Goal: Information Seeking & Learning: Check status

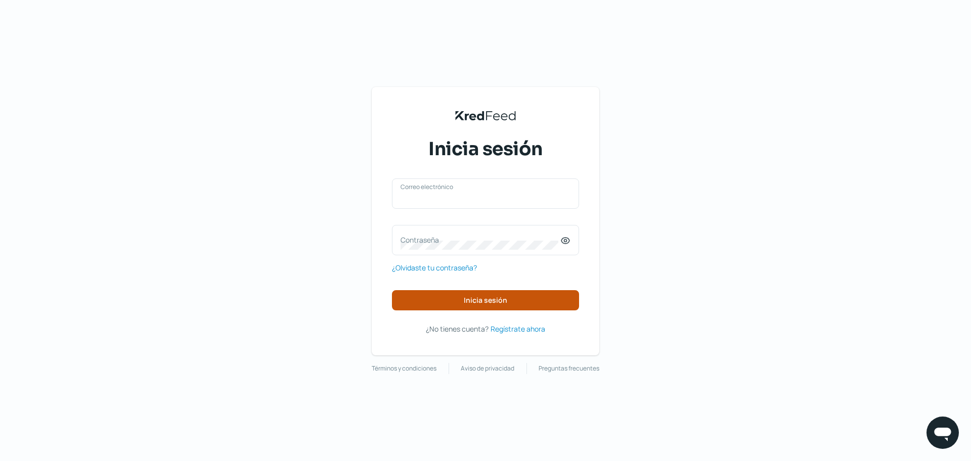
type input "[EMAIL_ADDRESS][DOMAIN_NAME]"
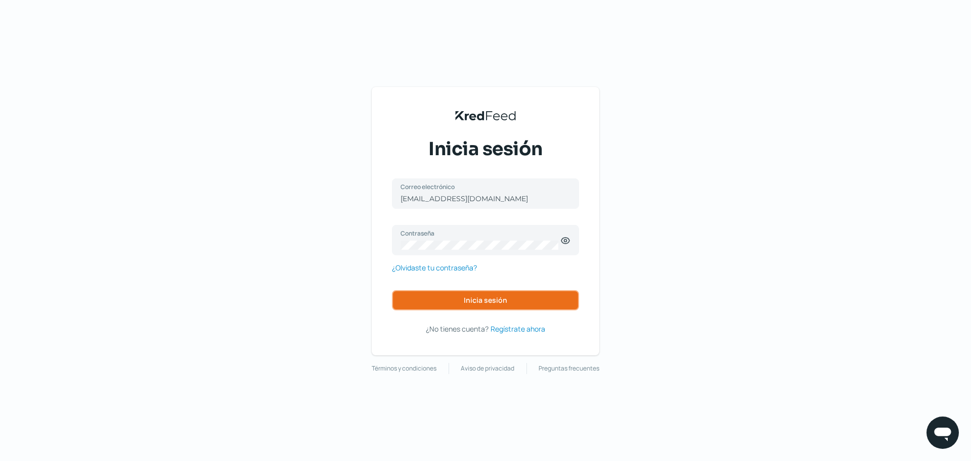
click at [466, 304] on span "Inicia sesión" at bounding box center [485, 300] width 43 height 7
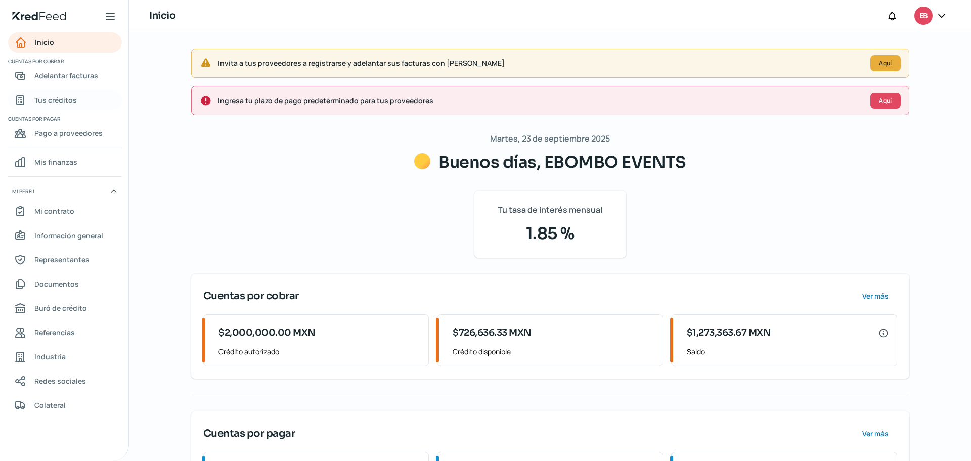
click at [49, 105] on span "Tus créditos" at bounding box center [55, 100] width 42 height 13
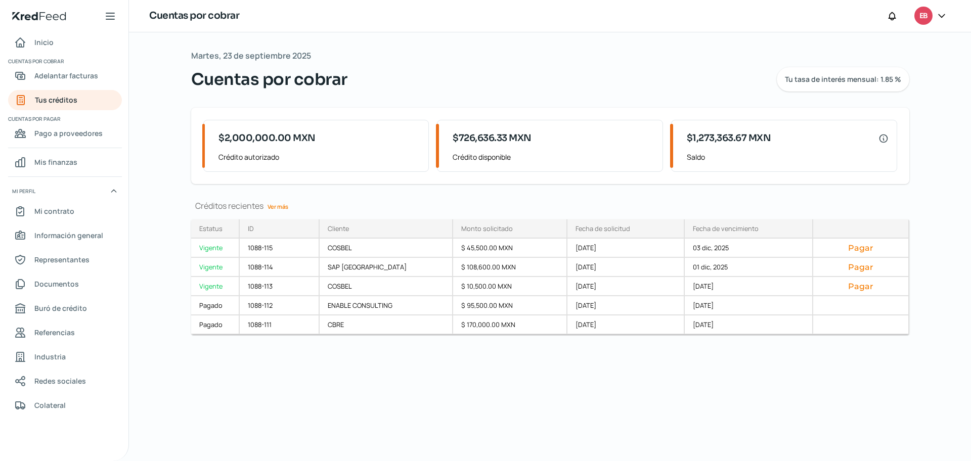
click at [278, 209] on link "Ver más" at bounding box center [278, 207] width 29 height 16
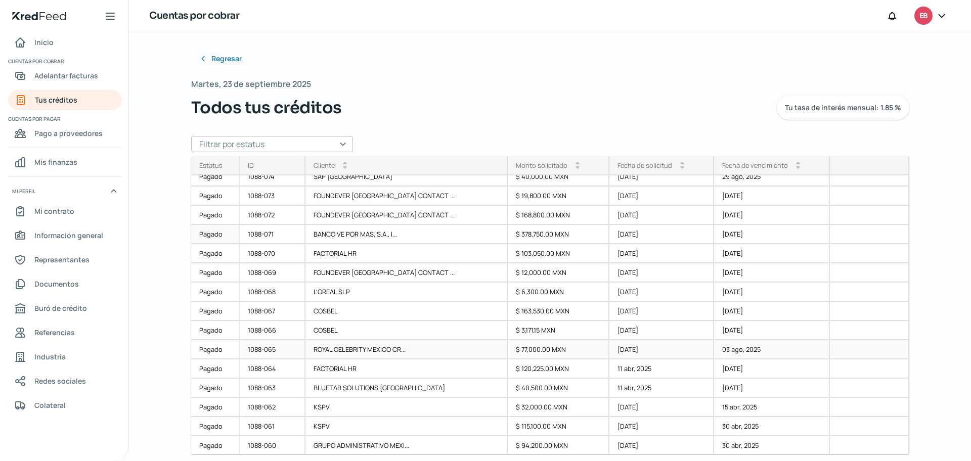
scroll to position [822, 0]
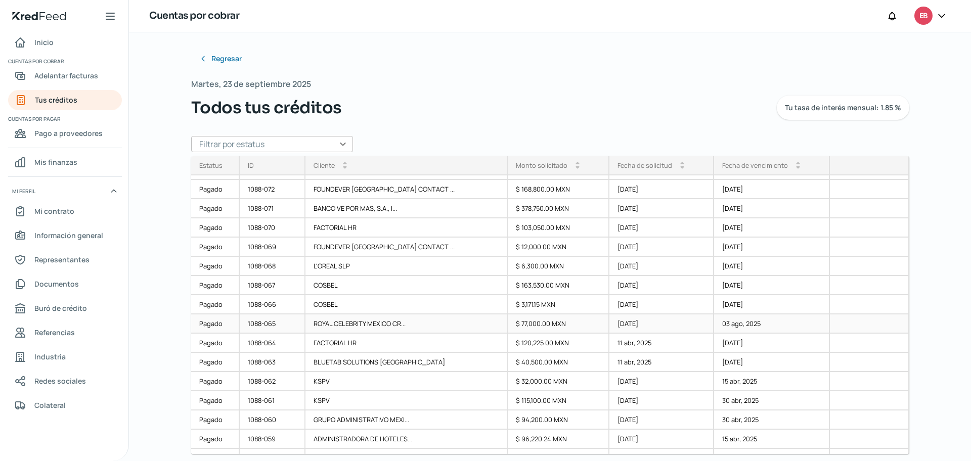
click at [270, 322] on div "1088-065" at bounding box center [273, 324] width 66 height 19
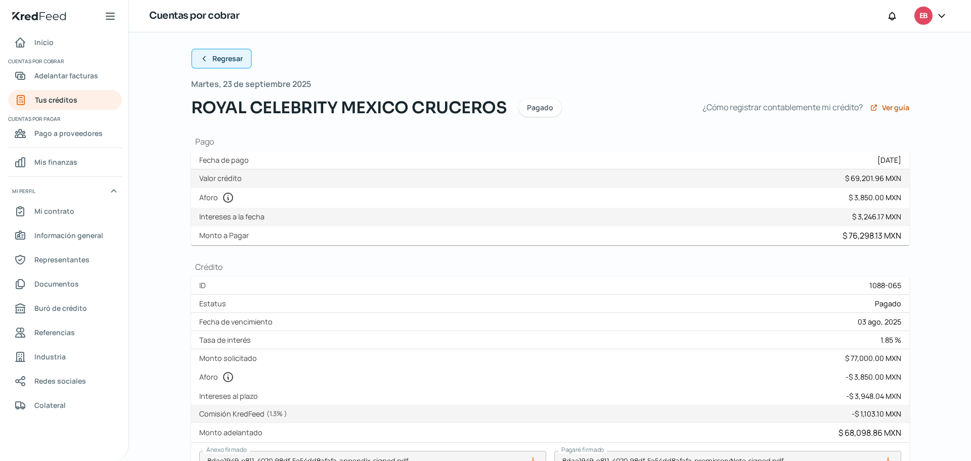
click at [200, 60] on icon at bounding box center [204, 59] width 8 height 8
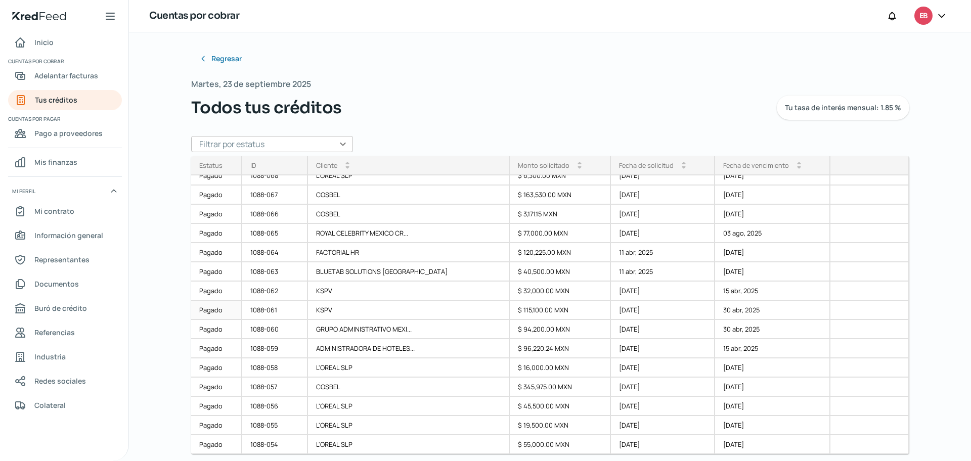
scroll to position [897, 0]
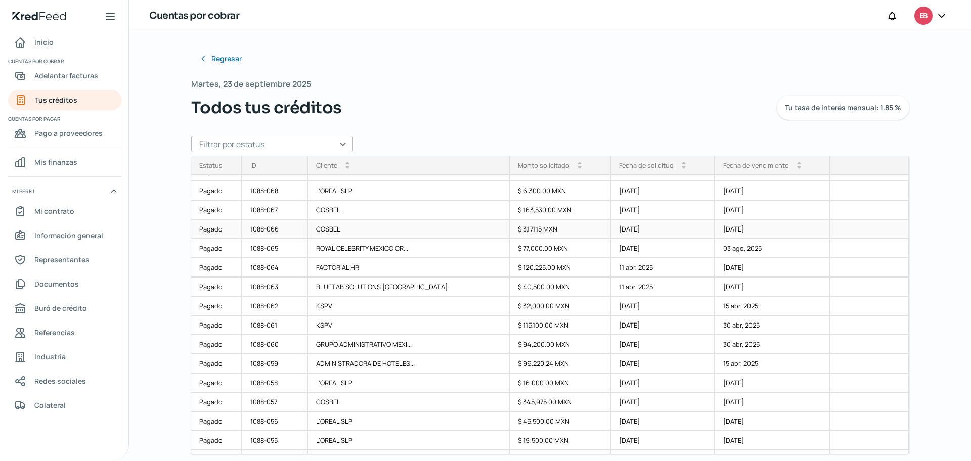
click at [284, 230] on div "1088-066" at bounding box center [275, 229] width 66 height 19
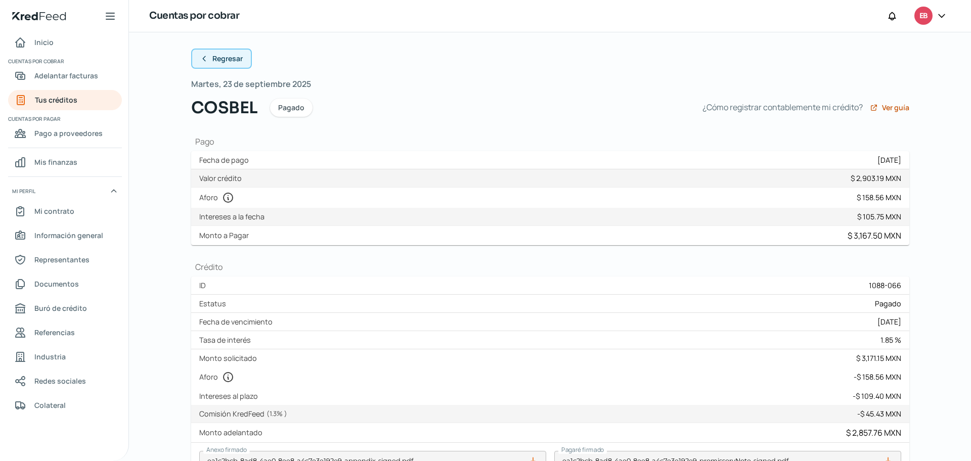
click at [200, 57] on icon at bounding box center [204, 59] width 8 height 8
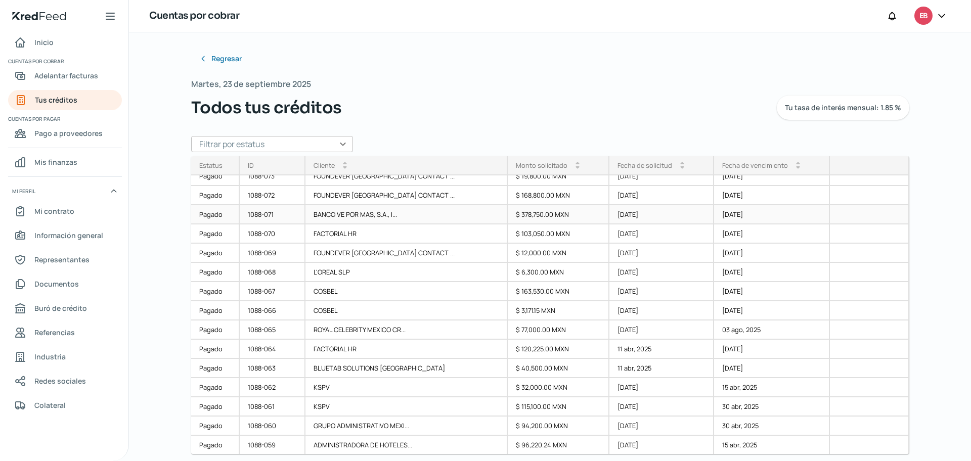
scroll to position [822, 0]
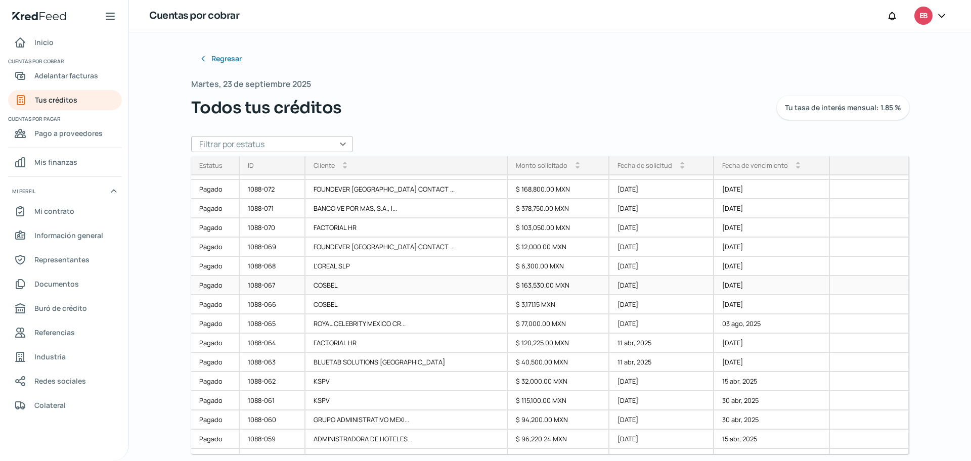
click at [284, 282] on div "1088-067" at bounding box center [273, 285] width 66 height 19
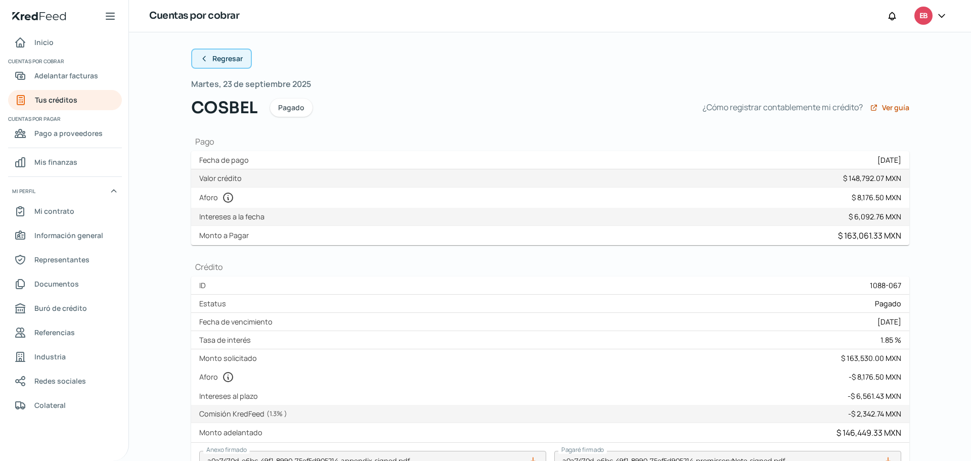
click at [200, 61] on icon at bounding box center [204, 59] width 8 height 8
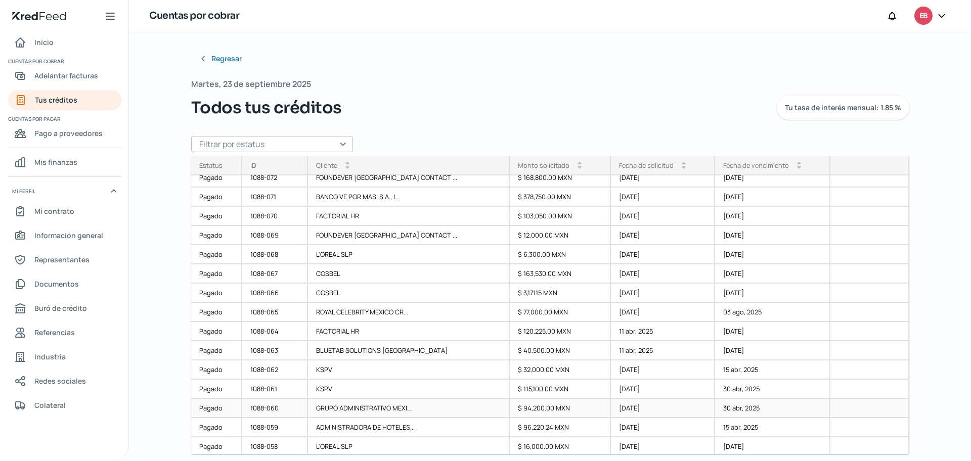
scroll to position [822, 0]
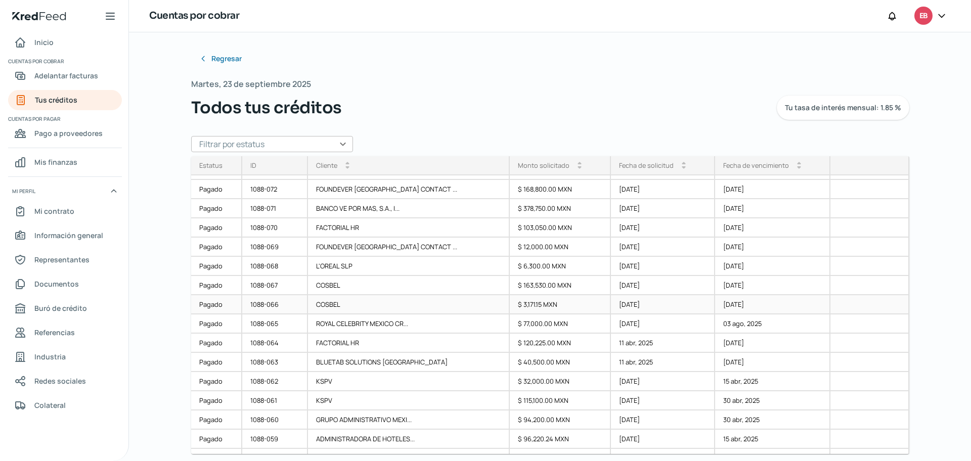
click at [276, 302] on div "1088-066" at bounding box center [275, 304] width 66 height 19
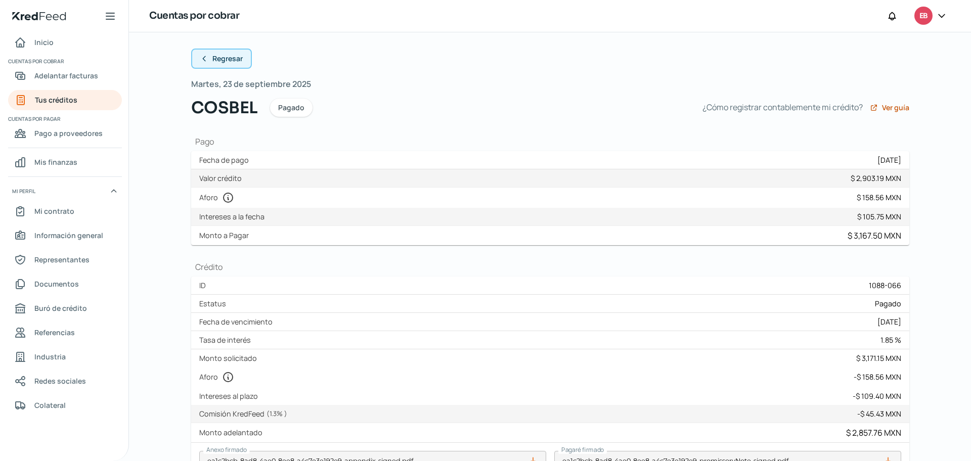
click at [205, 59] on button "Regresar" at bounding box center [221, 59] width 61 height 20
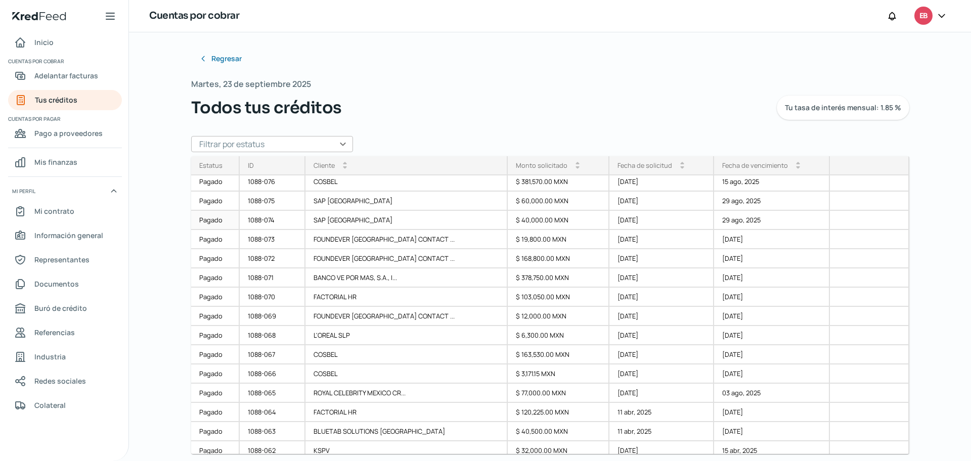
scroll to position [759, 0]
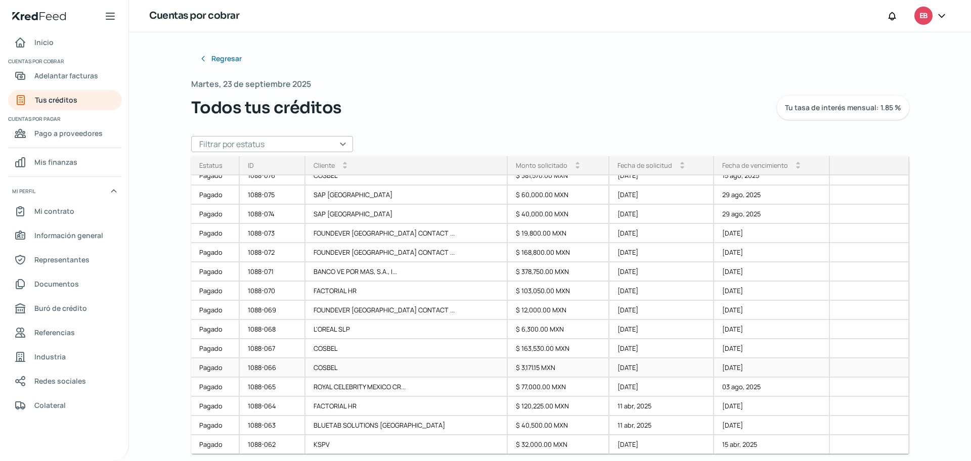
click at [292, 369] on div "1088-066" at bounding box center [273, 368] width 66 height 19
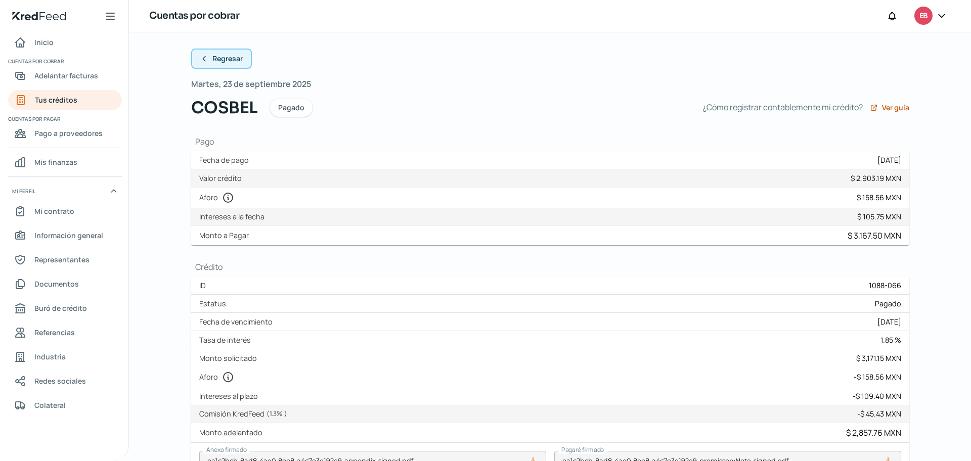
click at [206, 53] on button "Regresar" at bounding box center [221, 59] width 61 height 20
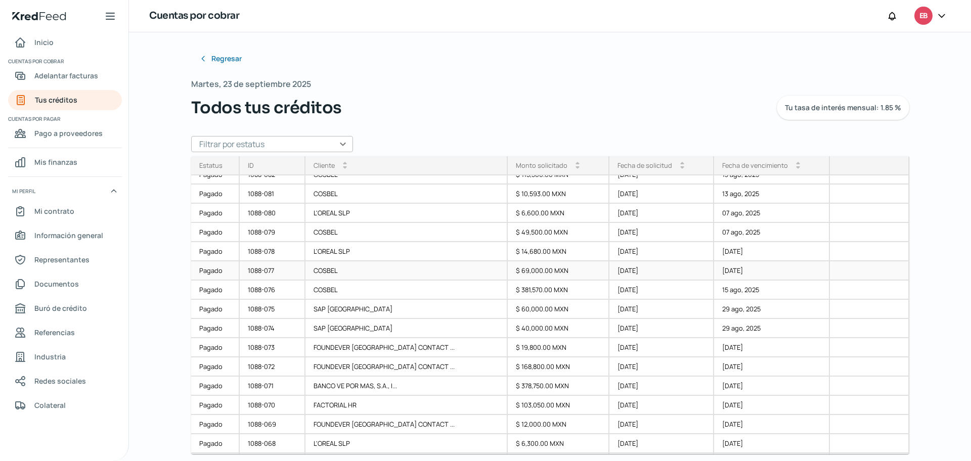
scroll to position [834, 0]
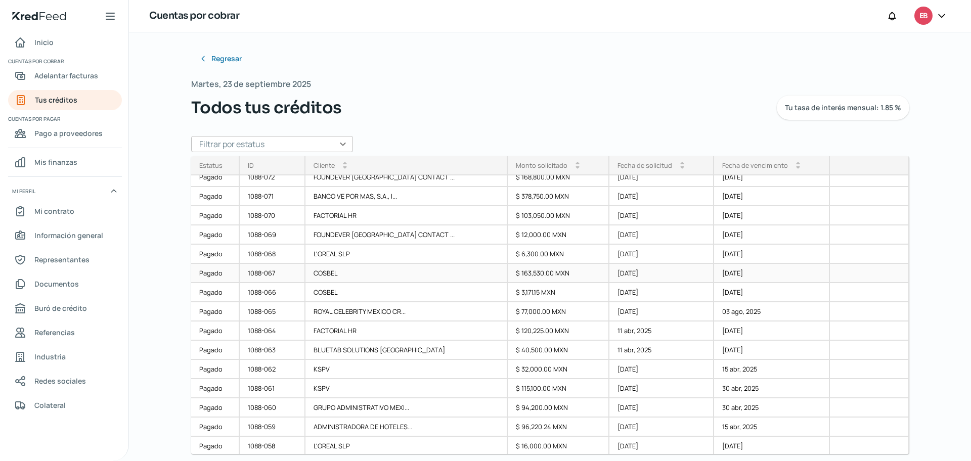
click at [285, 274] on div "1088-067" at bounding box center [273, 273] width 66 height 19
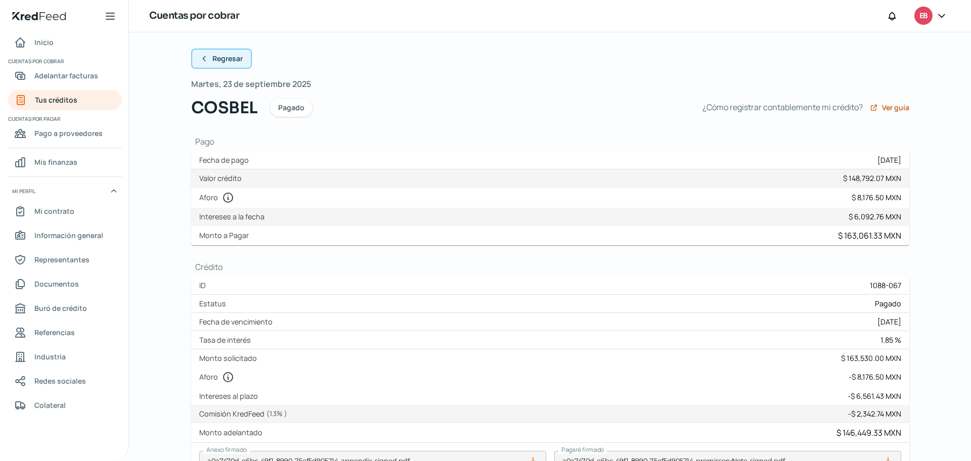
click at [203, 60] on icon at bounding box center [204, 59] width 8 height 8
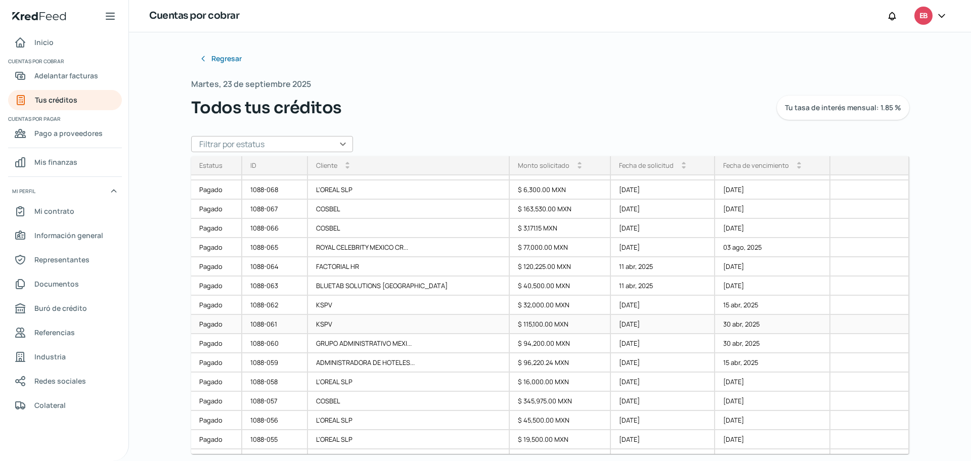
scroll to position [897, 0]
click at [298, 192] on div "1088-068" at bounding box center [275, 191] width 66 height 19
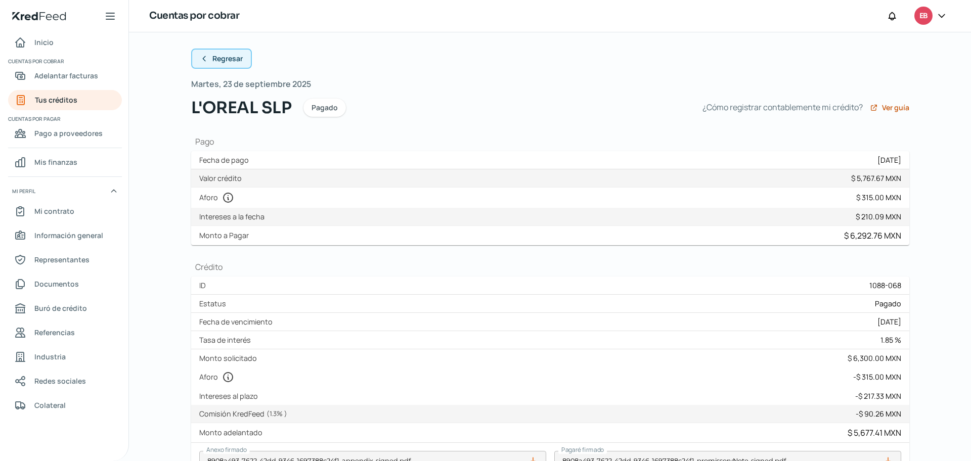
click at [200, 56] on icon at bounding box center [204, 59] width 8 height 8
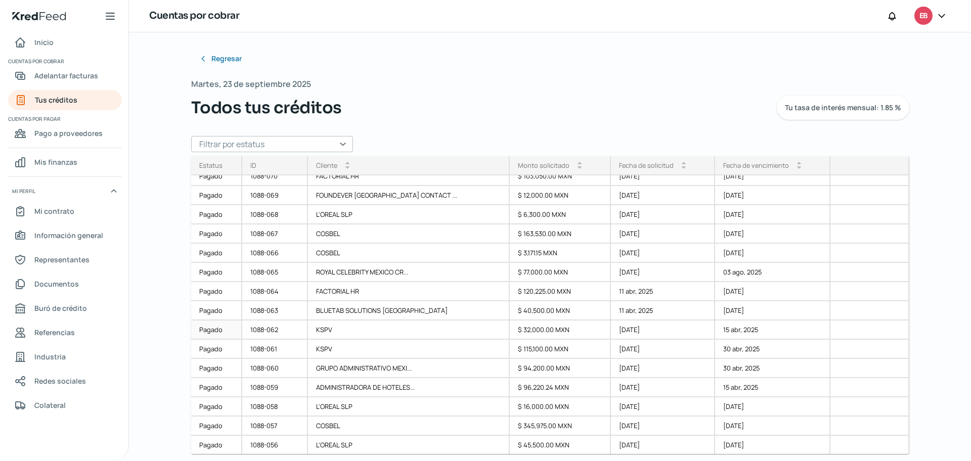
scroll to position [872, 0]
click at [278, 216] on div "1088-068" at bounding box center [275, 216] width 66 height 19
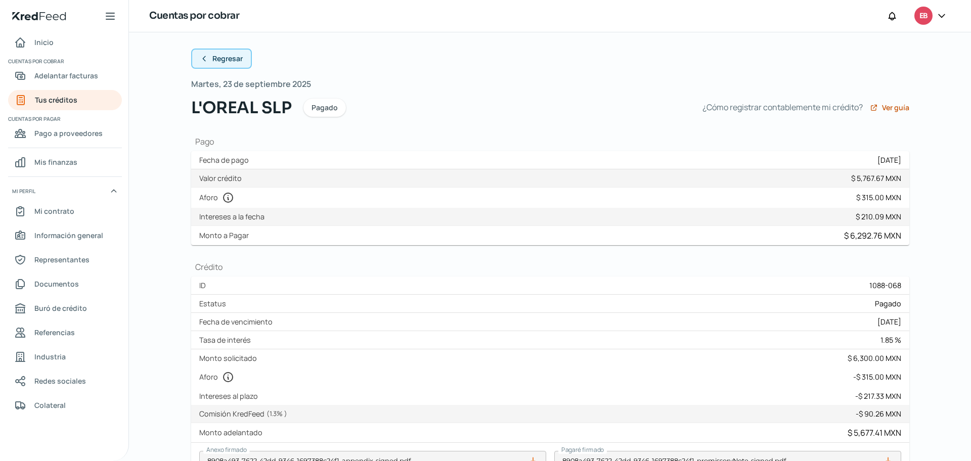
click at [203, 56] on icon at bounding box center [204, 59] width 8 height 8
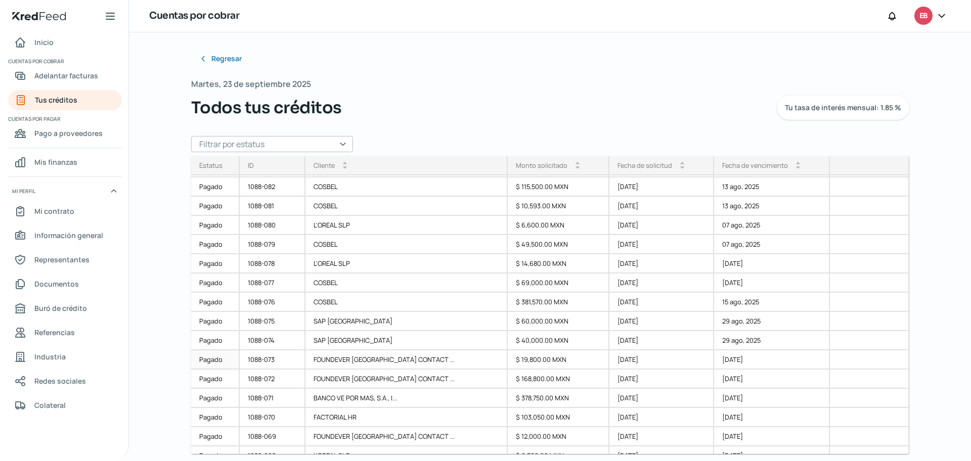
scroll to position [885, 0]
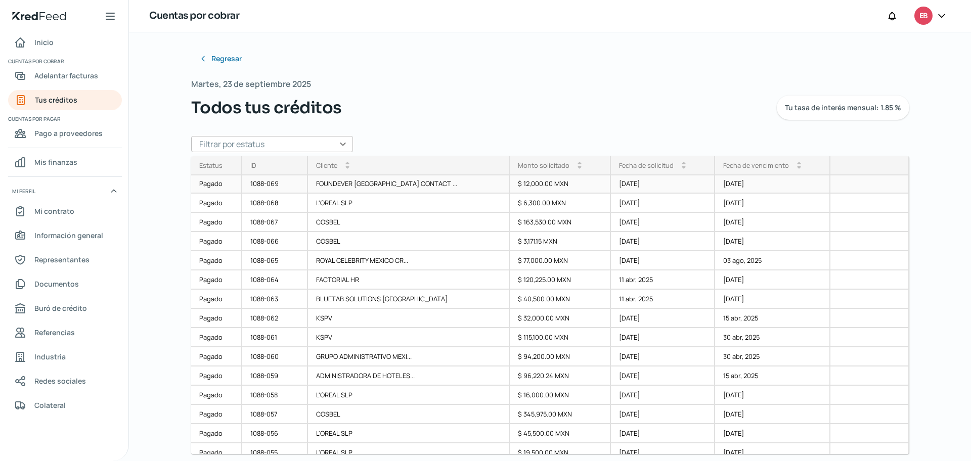
click at [290, 186] on div "1088-069" at bounding box center [275, 183] width 66 height 19
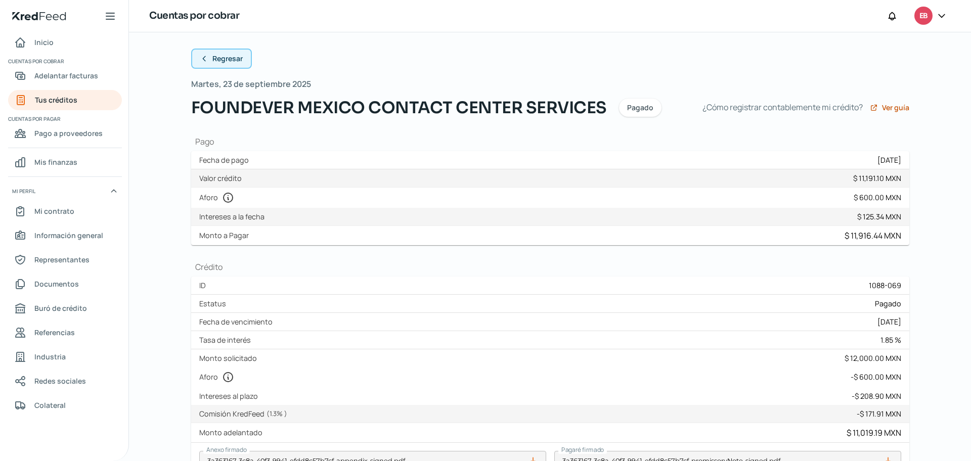
click at [197, 61] on button "Regresar" at bounding box center [221, 59] width 61 height 20
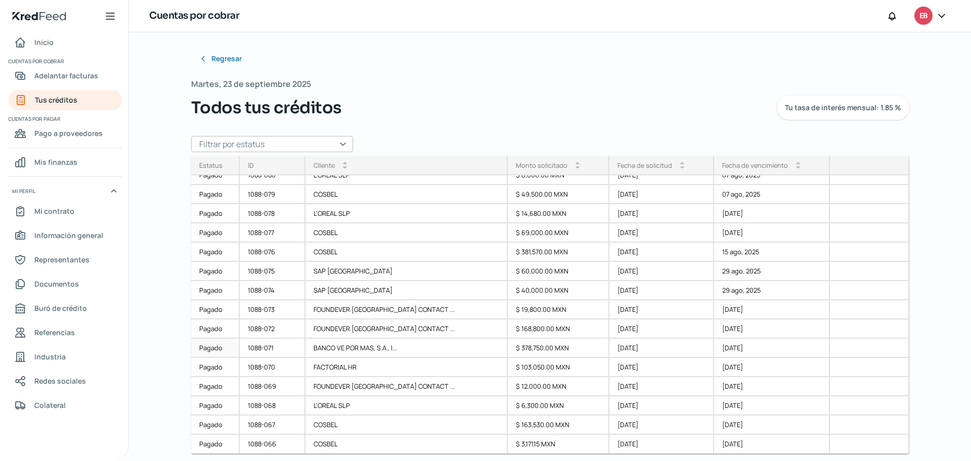
scroll to position [872, 0]
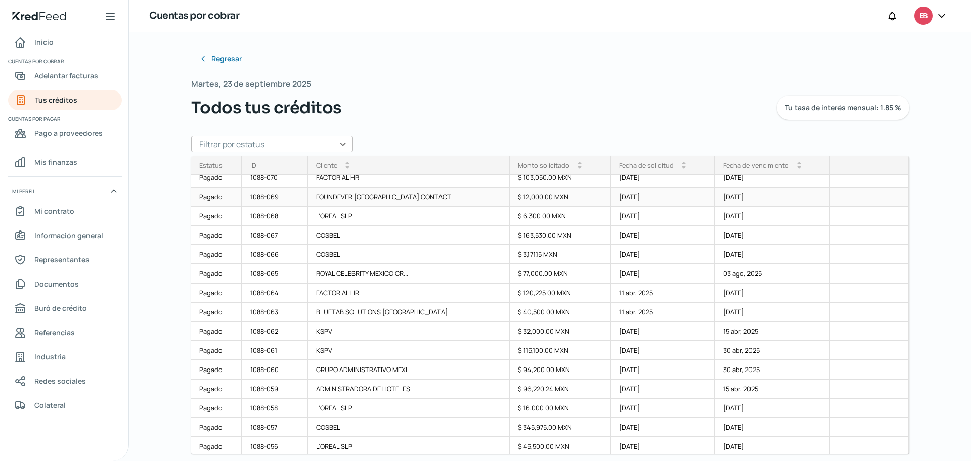
click at [285, 194] on div "1088-069" at bounding box center [275, 197] width 66 height 19
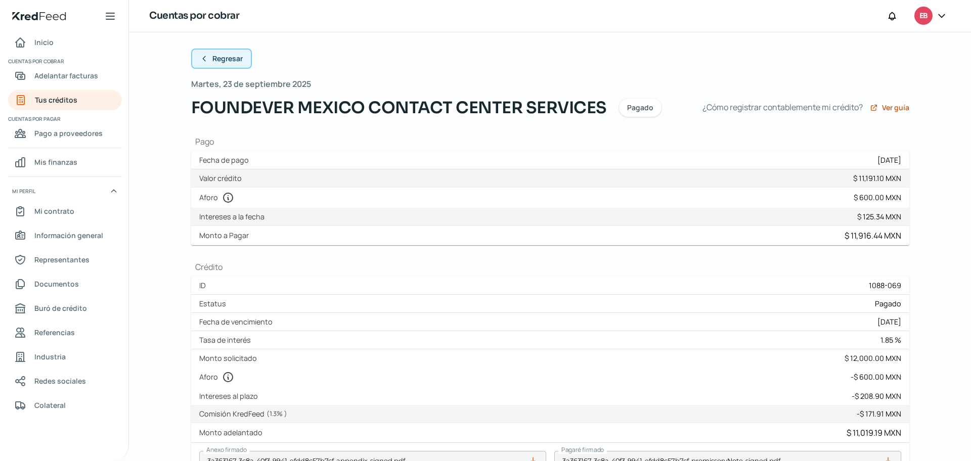
click at [200, 59] on icon at bounding box center [204, 59] width 8 height 8
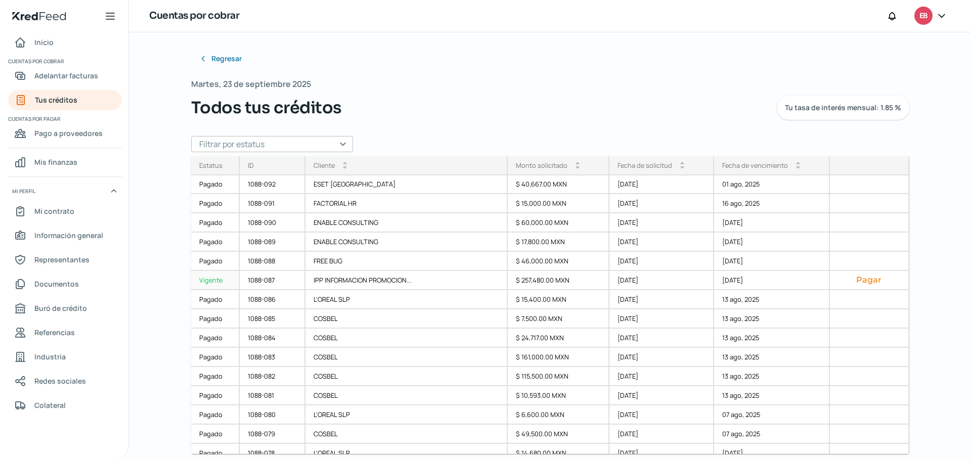
scroll to position [682, 0]
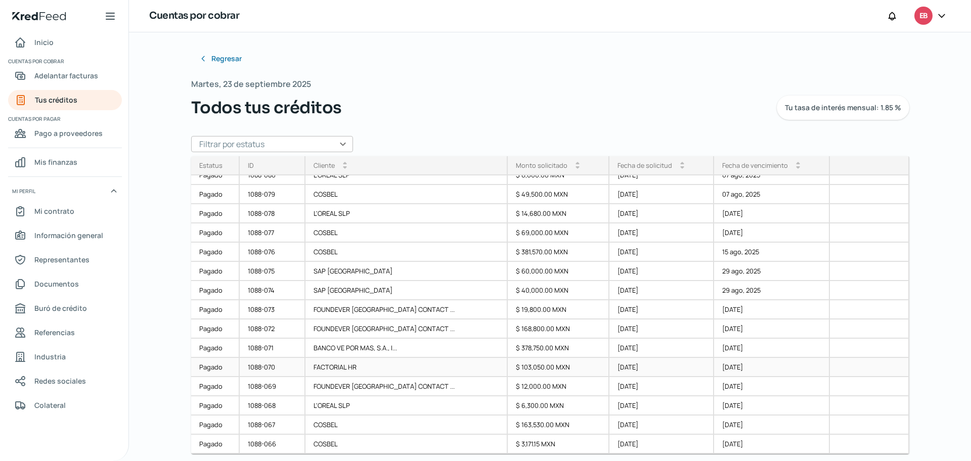
click at [273, 369] on div "1088-070" at bounding box center [273, 367] width 66 height 19
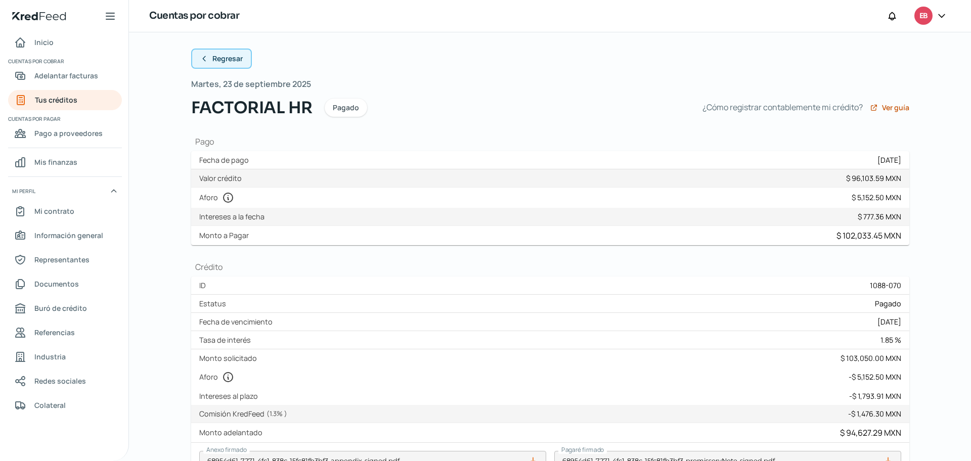
click at [200, 59] on icon at bounding box center [204, 59] width 8 height 8
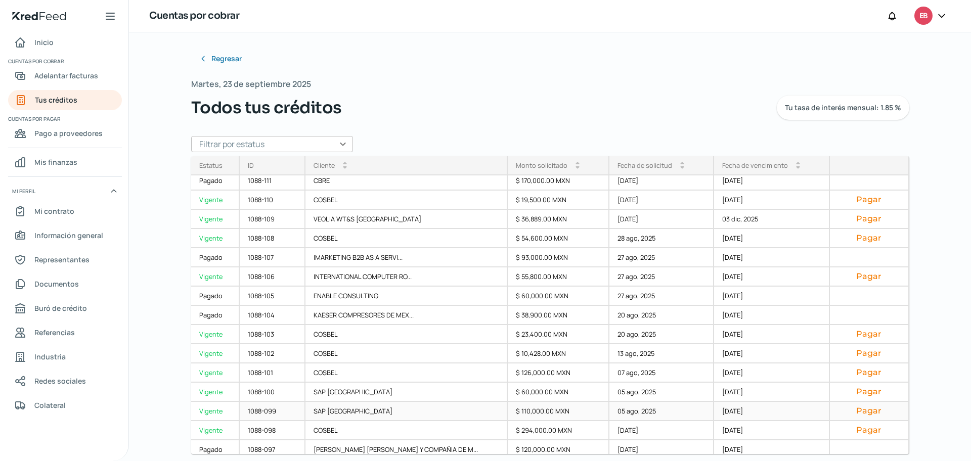
scroll to position [202, 0]
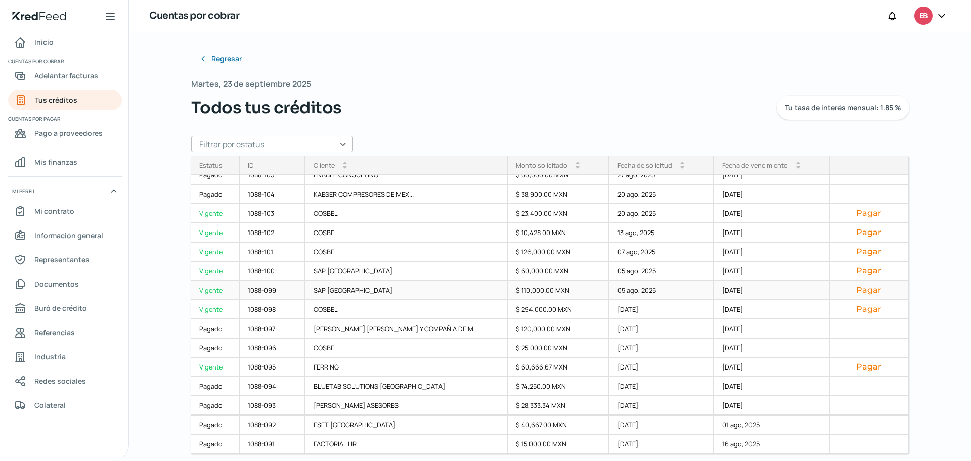
click at [280, 290] on div "1088-099" at bounding box center [273, 290] width 66 height 19
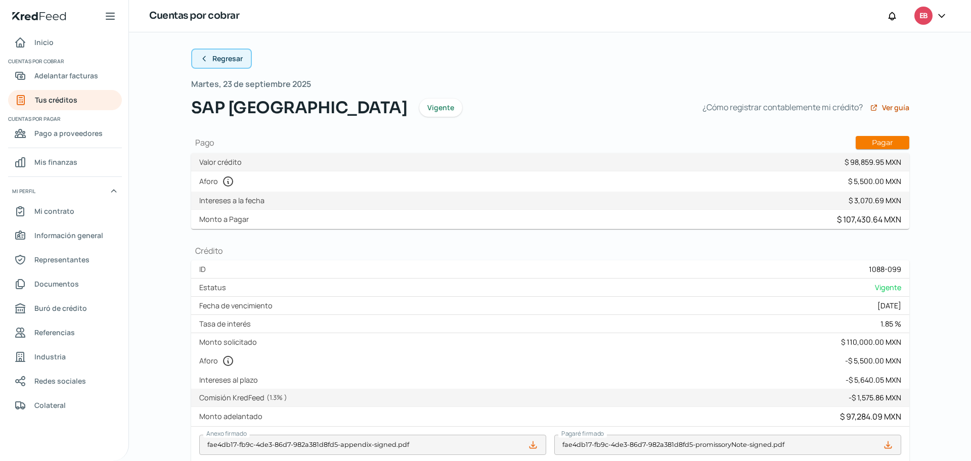
click at [204, 59] on icon at bounding box center [204, 59] width 8 height 8
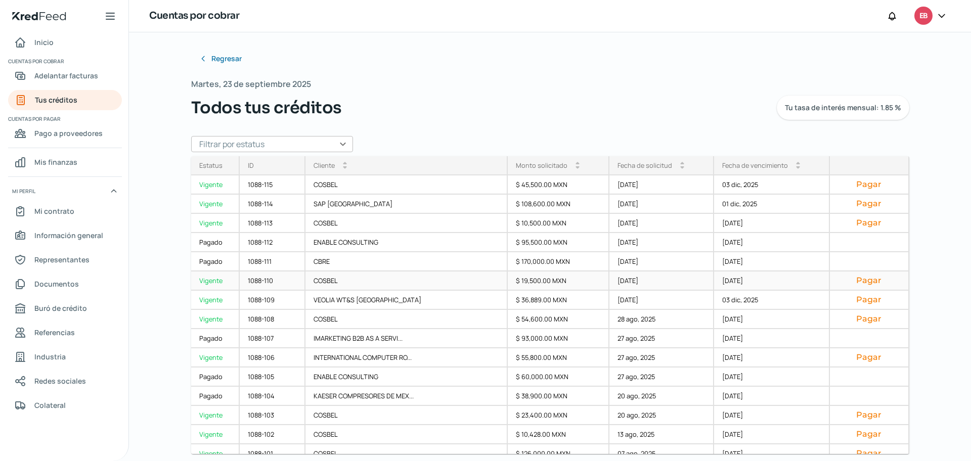
click at [288, 280] on div "1088-110" at bounding box center [273, 281] width 66 height 19
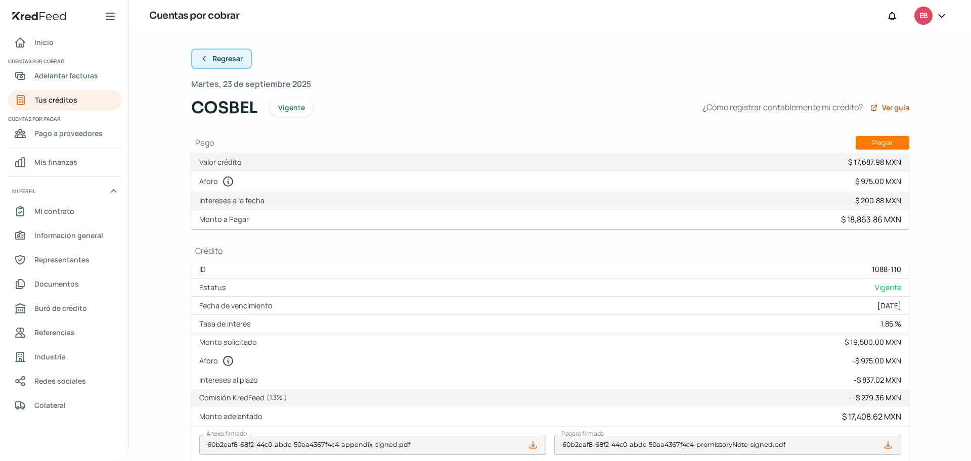
click at [197, 58] on button "Regresar" at bounding box center [221, 59] width 61 height 20
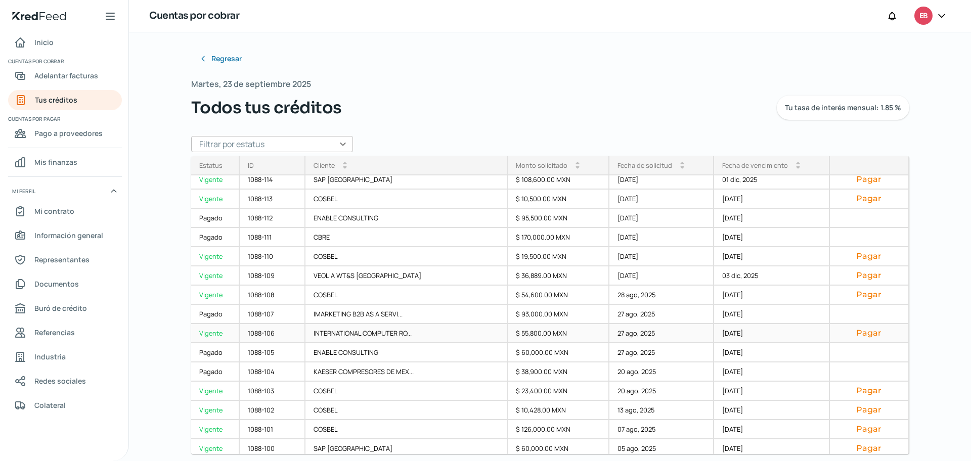
scroll to position [63, 0]
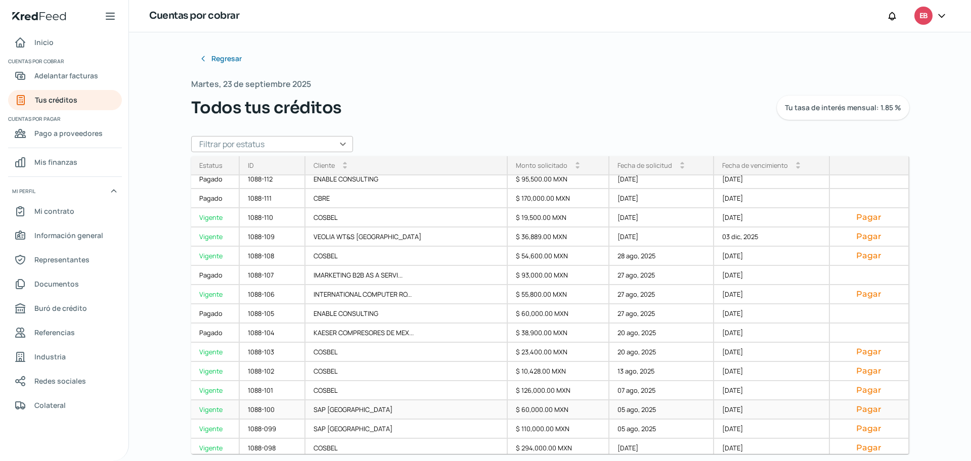
click at [276, 407] on div "1088-100" at bounding box center [273, 410] width 66 height 19
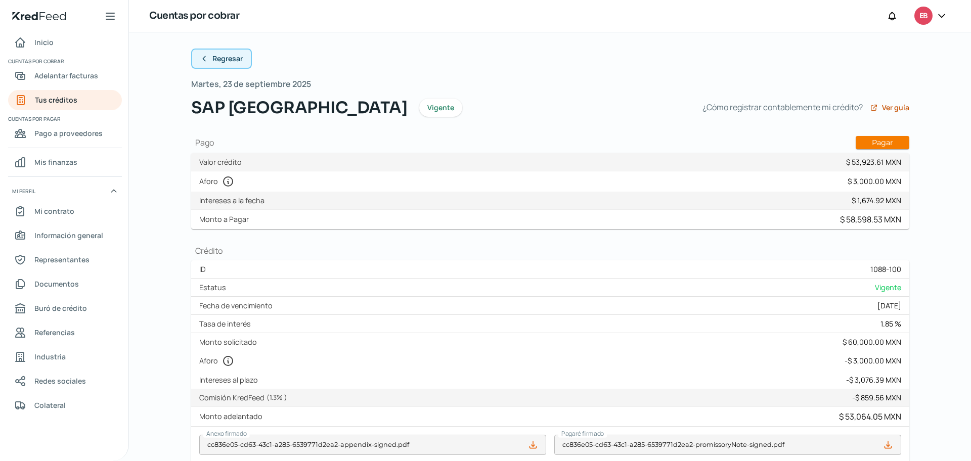
click at [203, 58] on icon at bounding box center [204, 59] width 8 height 8
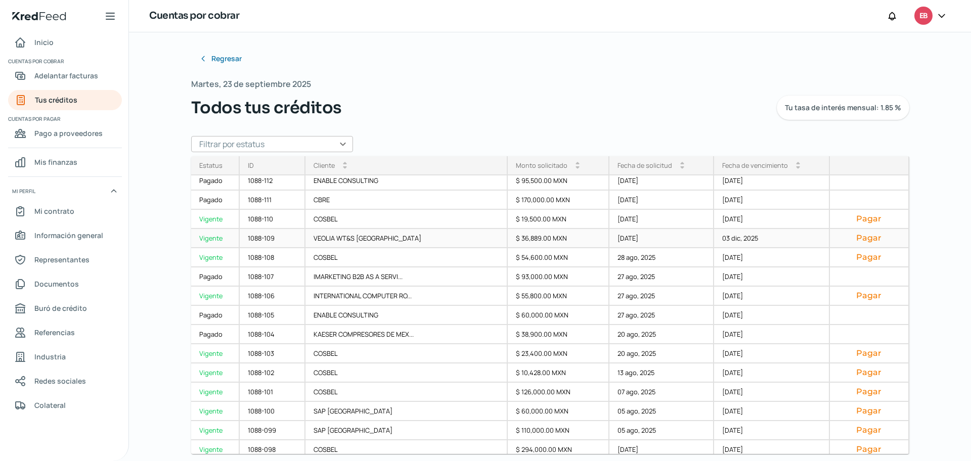
scroll to position [63, 0]
click at [270, 391] on div "1088-101" at bounding box center [273, 390] width 66 height 19
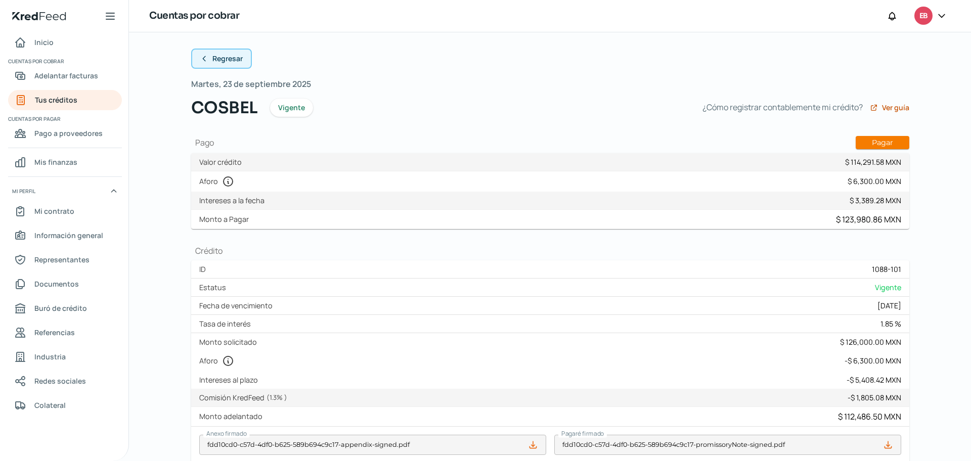
click at [200, 59] on icon at bounding box center [204, 59] width 8 height 8
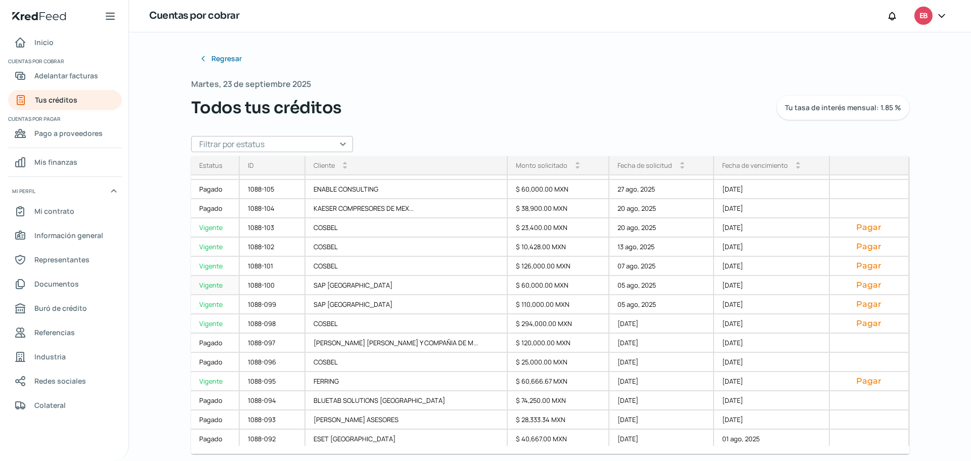
scroll to position [202, 0]
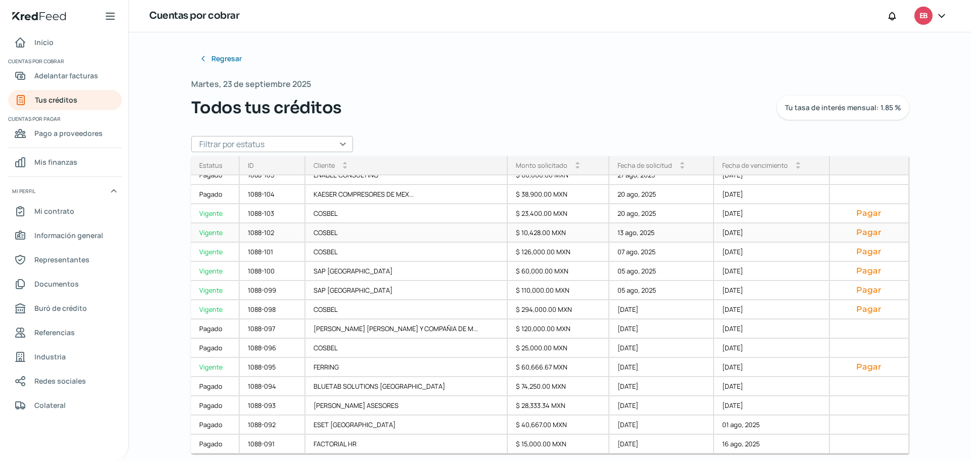
click at [290, 232] on div "1088-102" at bounding box center [273, 233] width 66 height 19
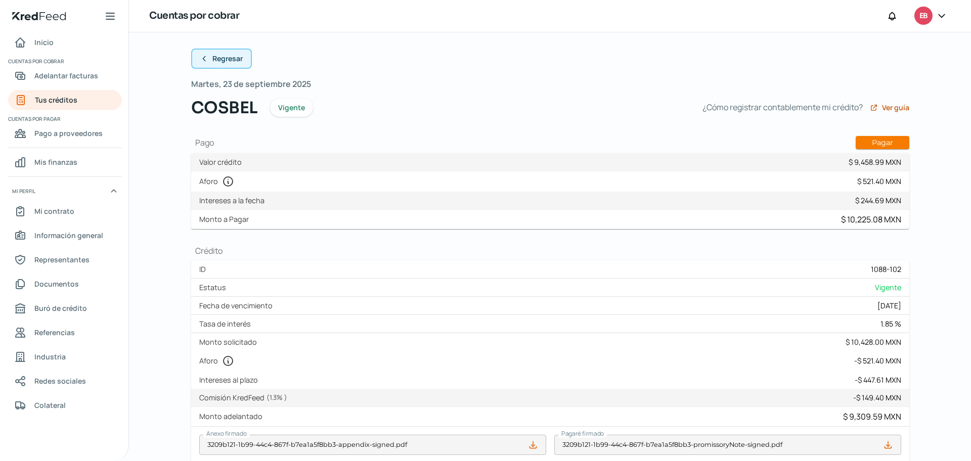
click at [197, 60] on button "Regresar" at bounding box center [221, 59] width 61 height 20
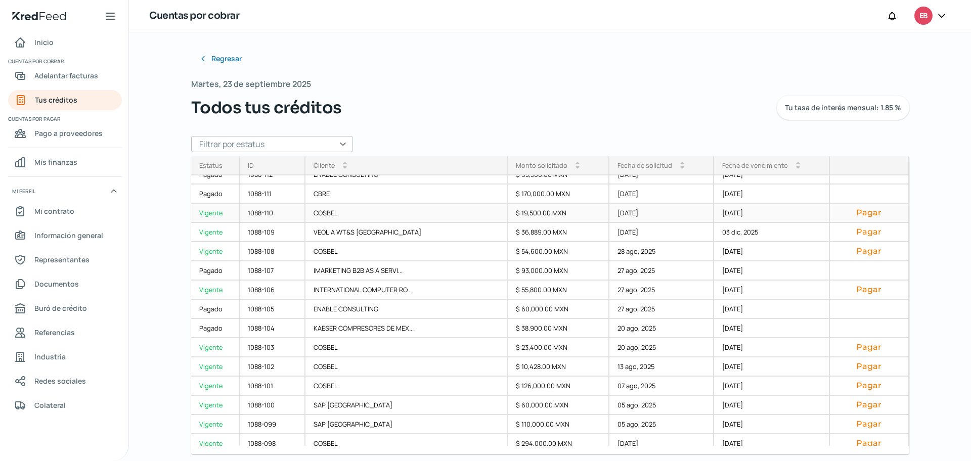
scroll to position [126, 0]
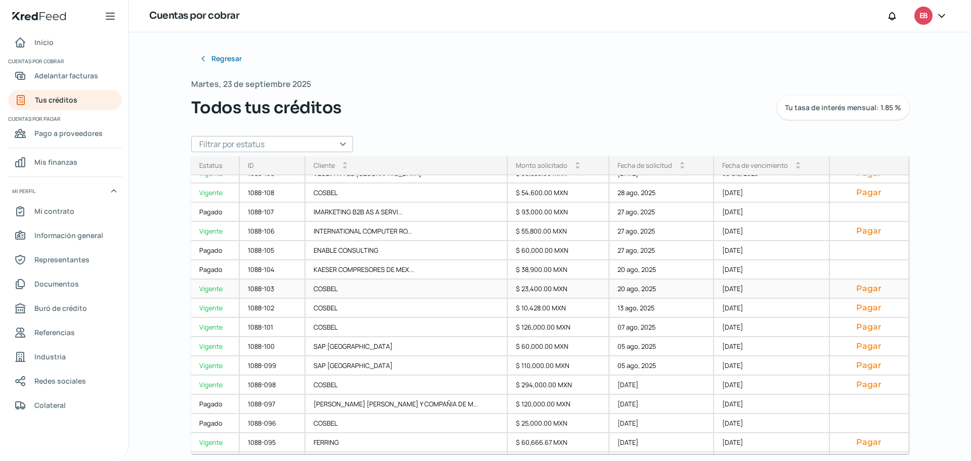
click at [278, 286] on div "1088-103" at bounding box center [273, 289] width 66 height 19
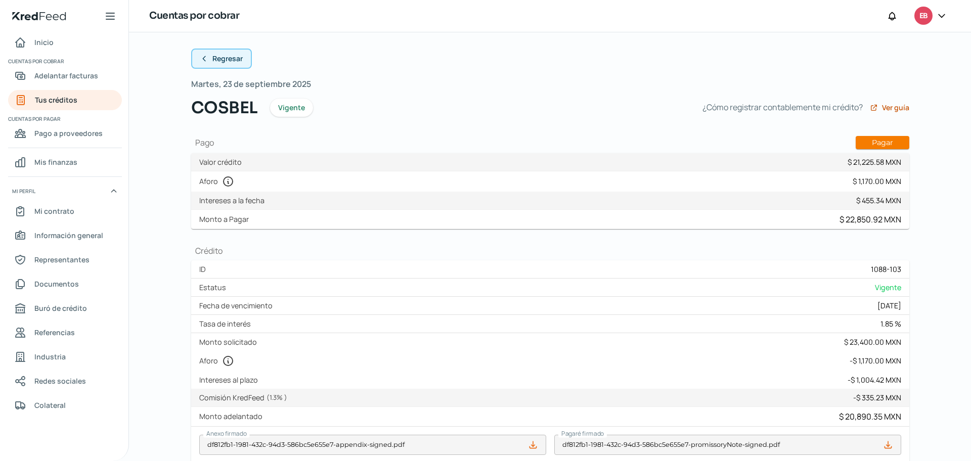
click at [205, 59] on icon at bounding box center [204, 59] width 8 height 8
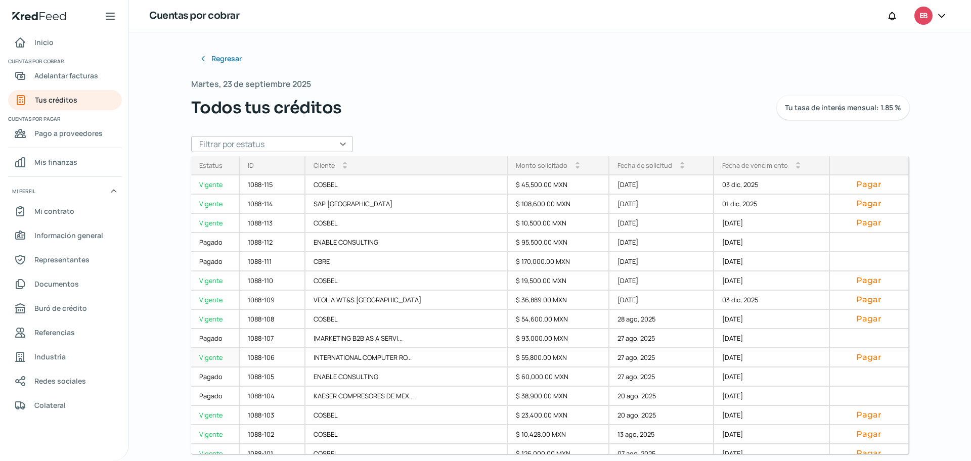
scroll to position [190, 0]
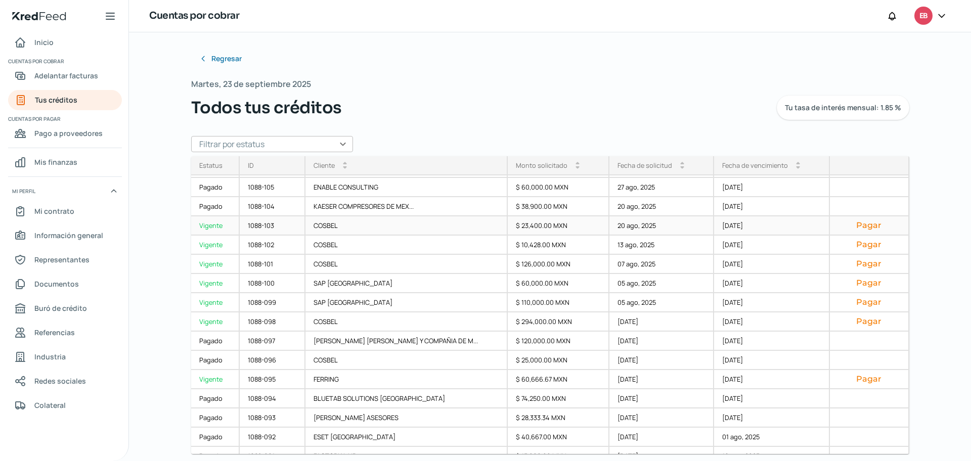
click at [287, 224] on div "1088-103" at bounding box center [273, 225] width 66 height 19
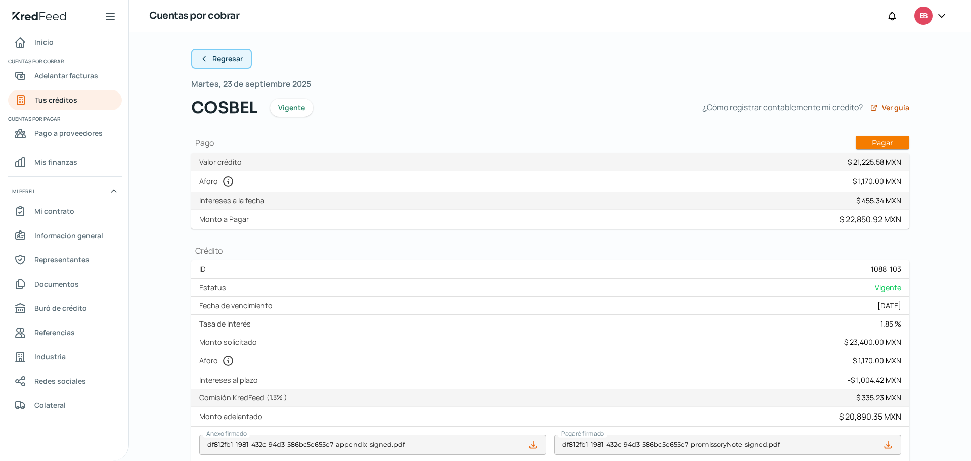
click at [202, 58] on icon at bounding box center [204, 59] width 8 height 8
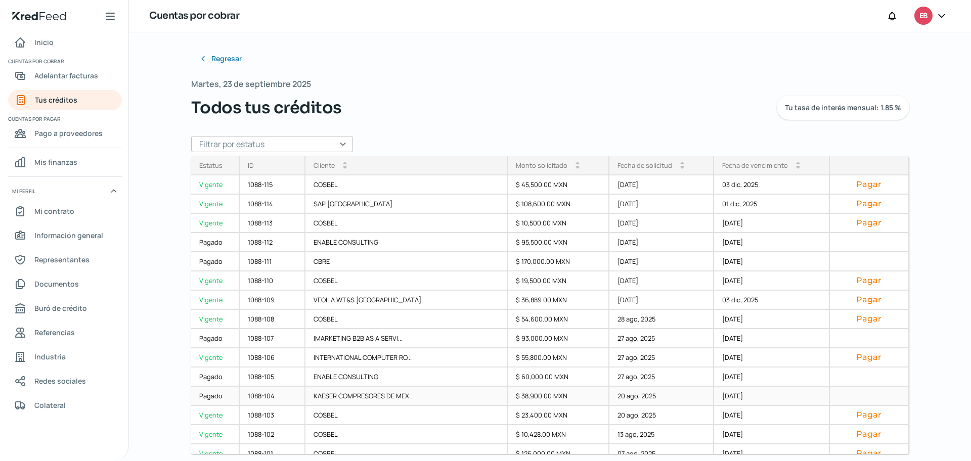
click at [276, 398] on div "1088-104" at bounding box center [273, 396] width 66 height 19
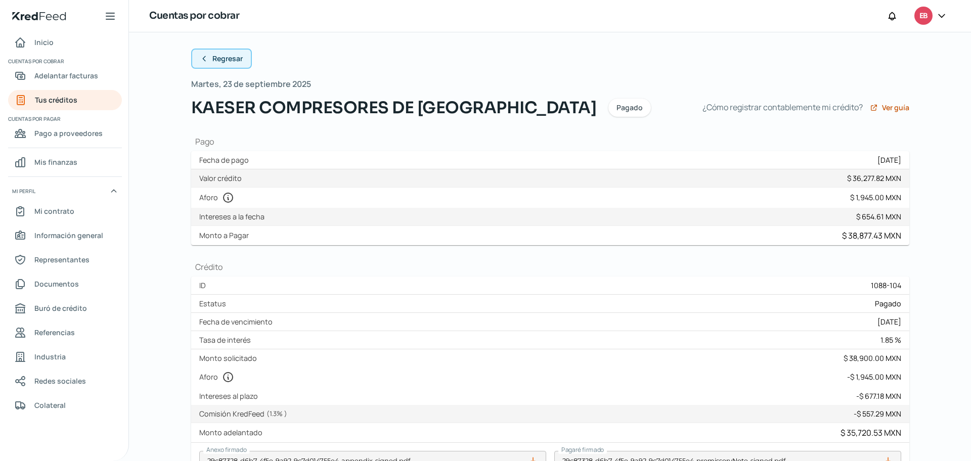
click at [201, 61] on icon at bounding box center [204, 59] width 8 height 8
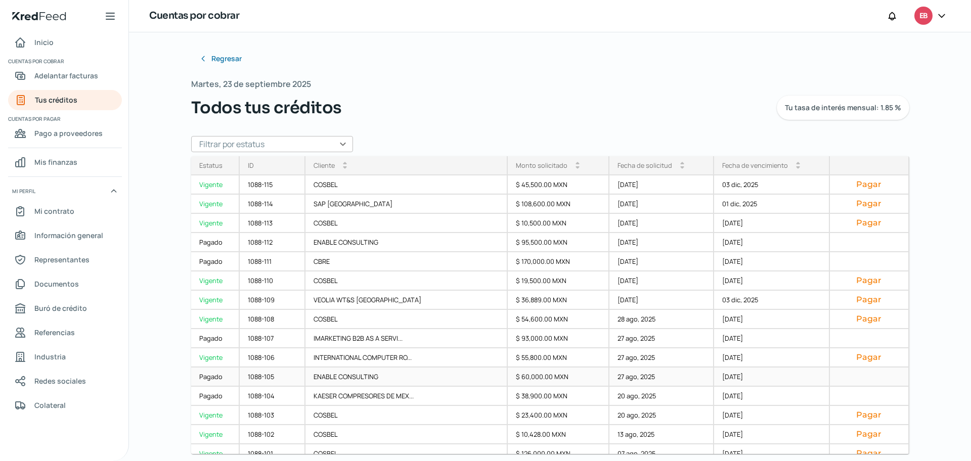
click at [286, 376] on div "1088-105" at bounding box center [273, 377] width 66 height 19
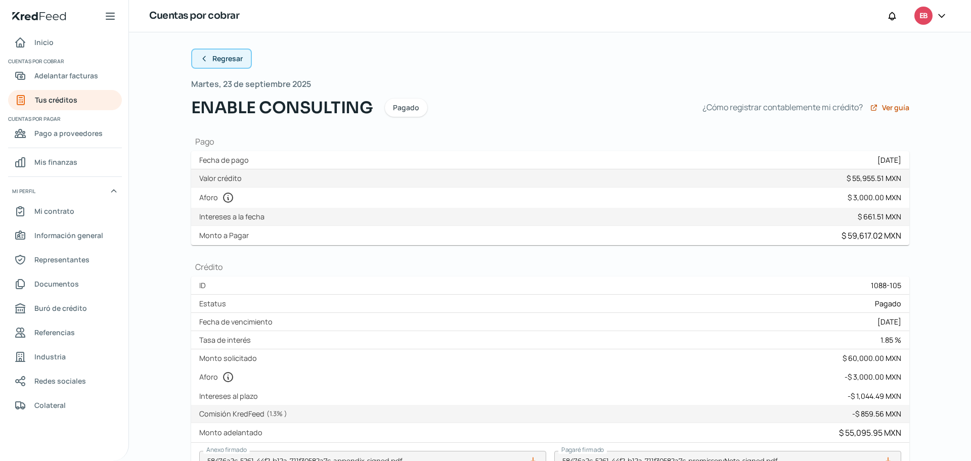
click at [201, 56] on icon at bounding box center [204, 59] width 8 height 8
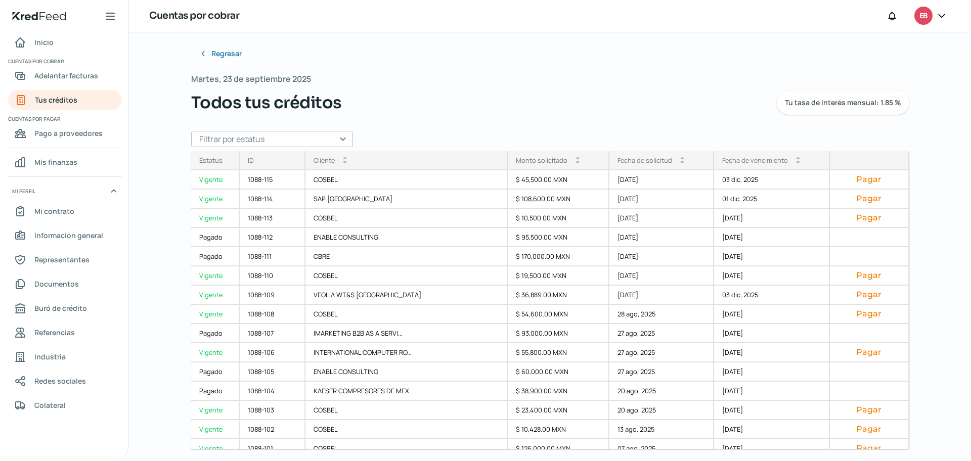
scroll to position [9, 0]
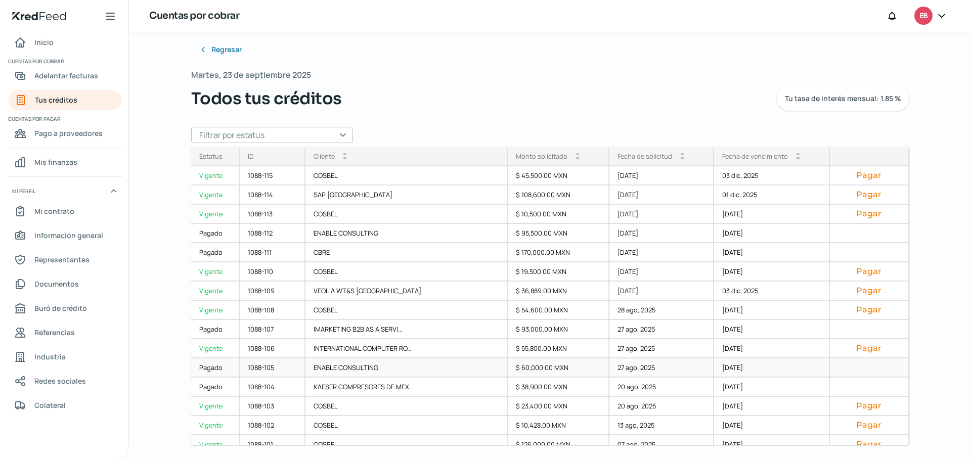
click at [270, 367] on div "1088-105" at bounding box center [273, 368] width 66 height 19
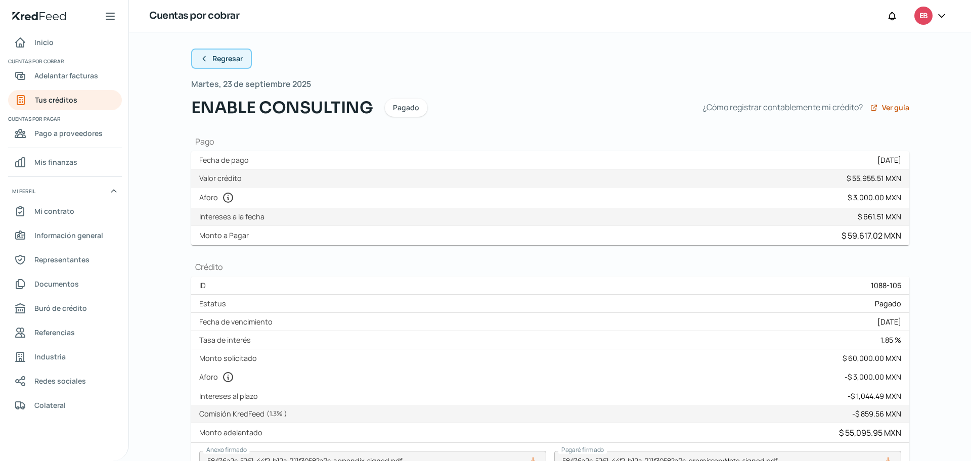
click at [205, 58] on button "Regresar" at bounding box center [221, 59] width 61 height 20
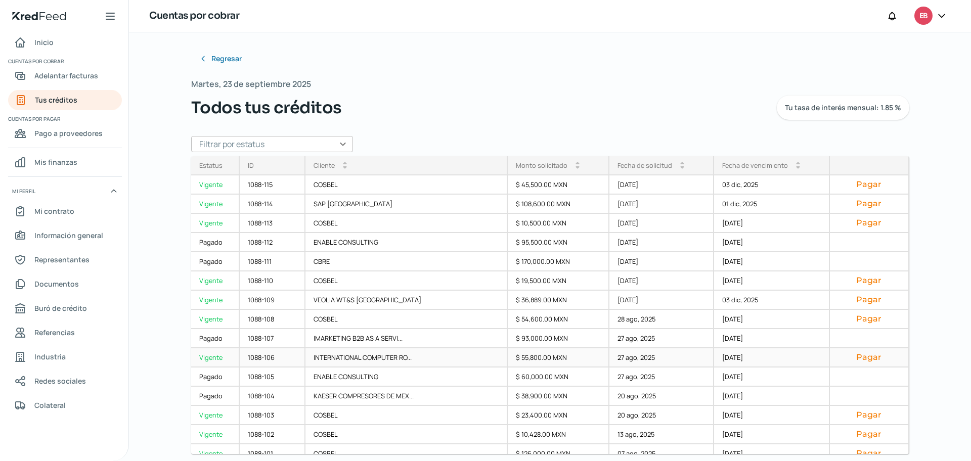
click at [275, 358] on div "1088-106" at bounding box center [273, 357] width 66 height 19
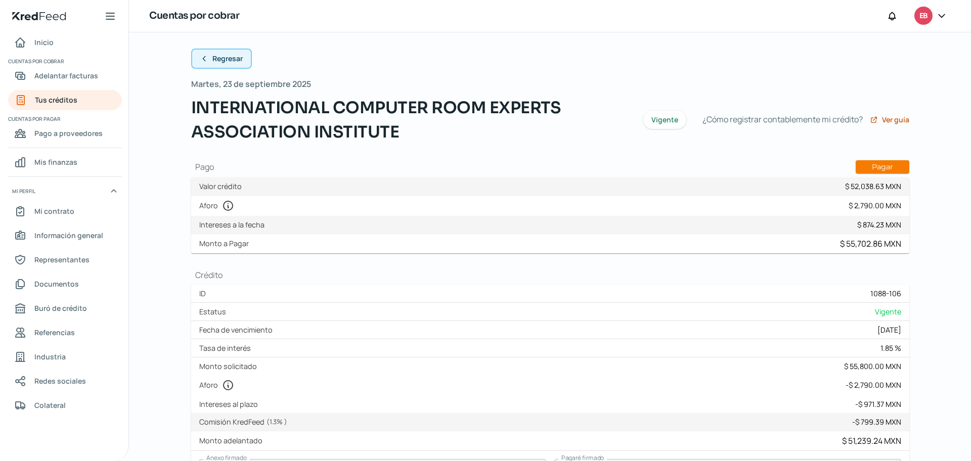
click at [204, 59] on icon at bounding box center [204, 59] width 8 height 8
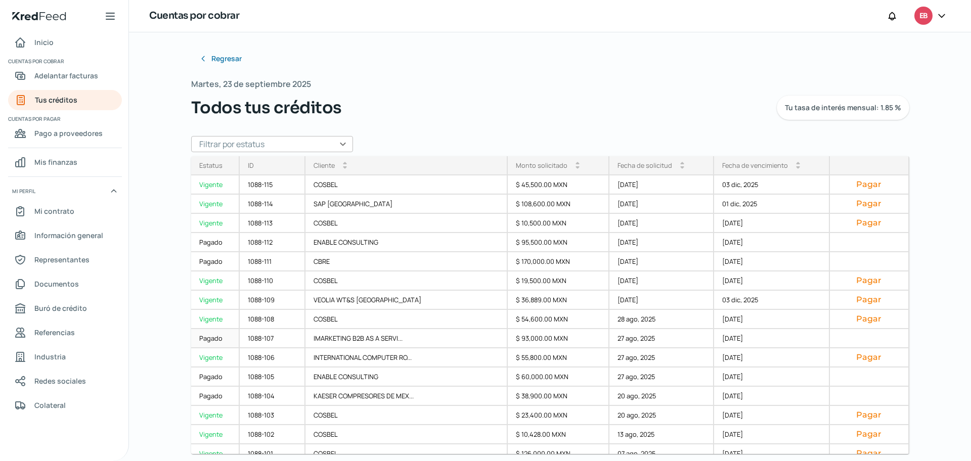
click at [287, 338] on div "1088-107" at bounding box center [273, 338] width 66 height 19
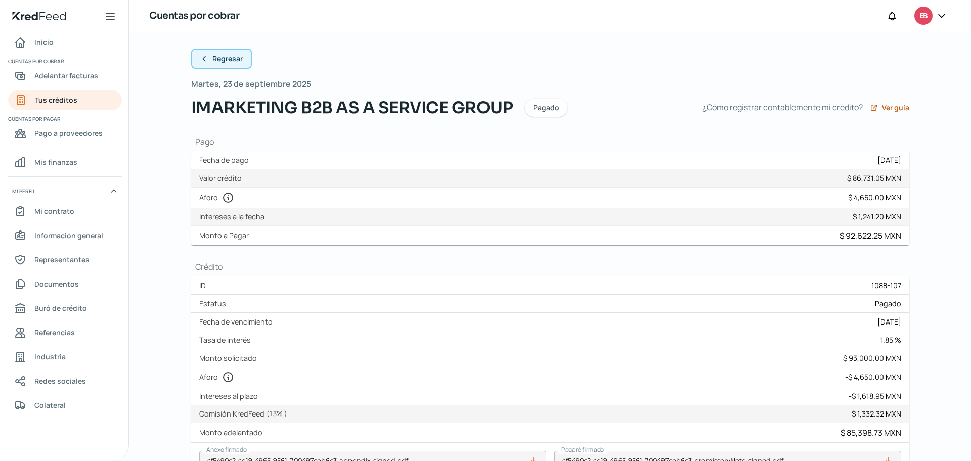
click at [200, 55] on icon at bounding box center [204, 59] width 8 height 8
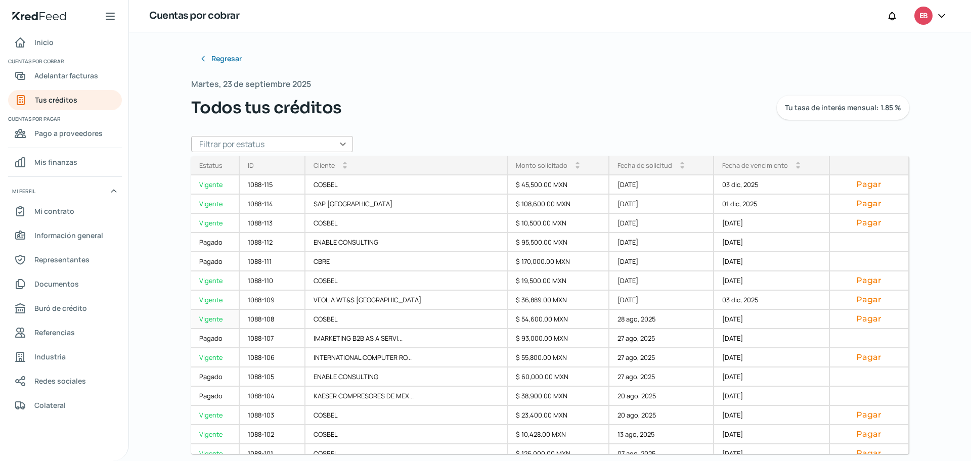
click at [290, 317] on div "1088-108" at bounding box center [273, 319] width 66 height 19
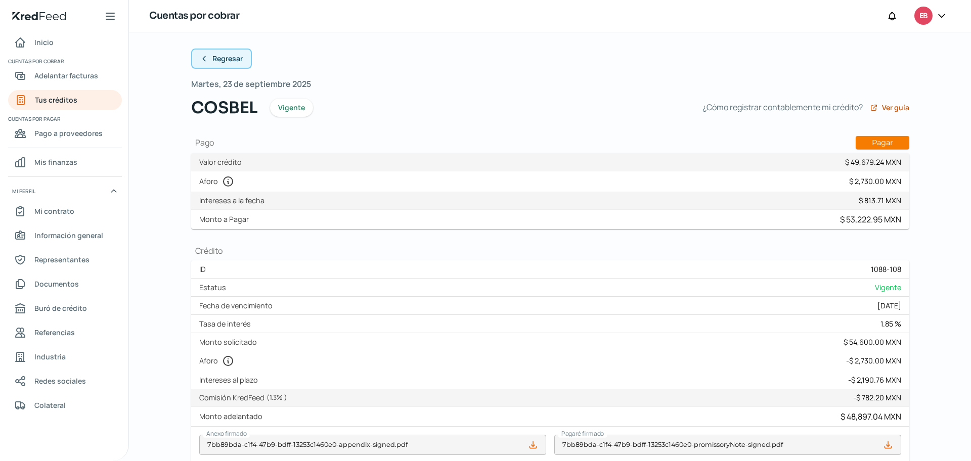
click at [200, 55] on icon at bounding box center [204, 59] width 8 height 8
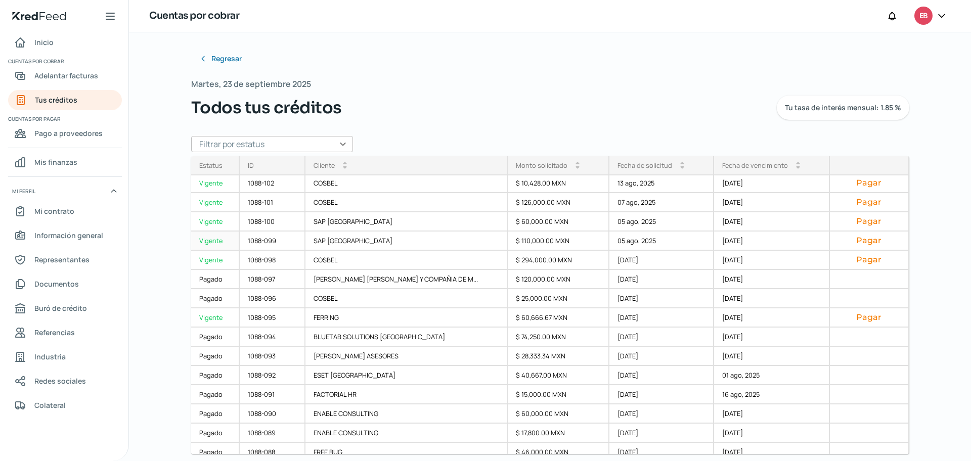
scroll to position [253, 0]
click at [274, 394] on div "1088-091" at bounding box center [273, 393] width 66 height 19
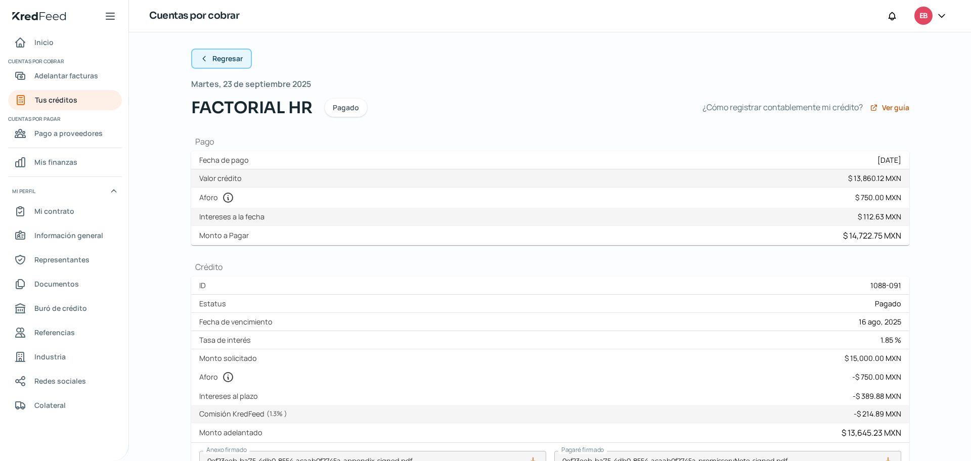
click at [203, 58] on icon at bounding box center [204, 59] width 8 height 8
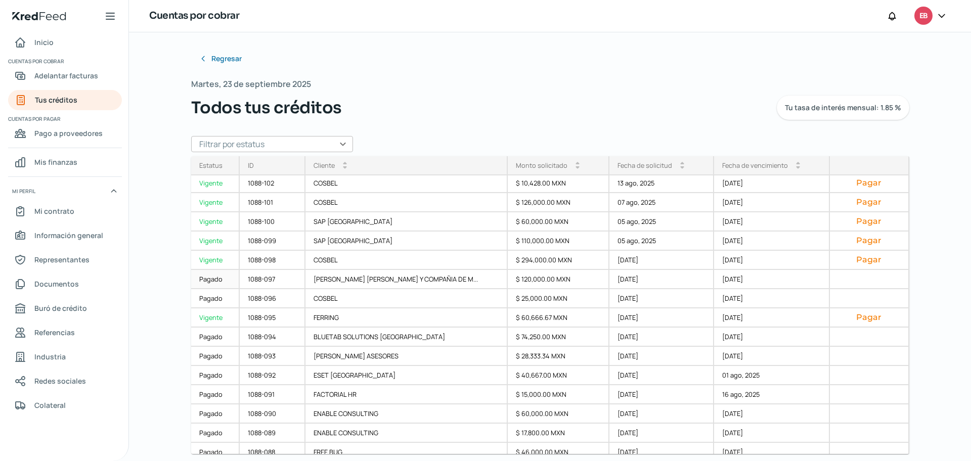
scroll to position [253, 0]
click at [283, 375] on div "1088-092" at bounding box center [273, 374] width 66 height 19
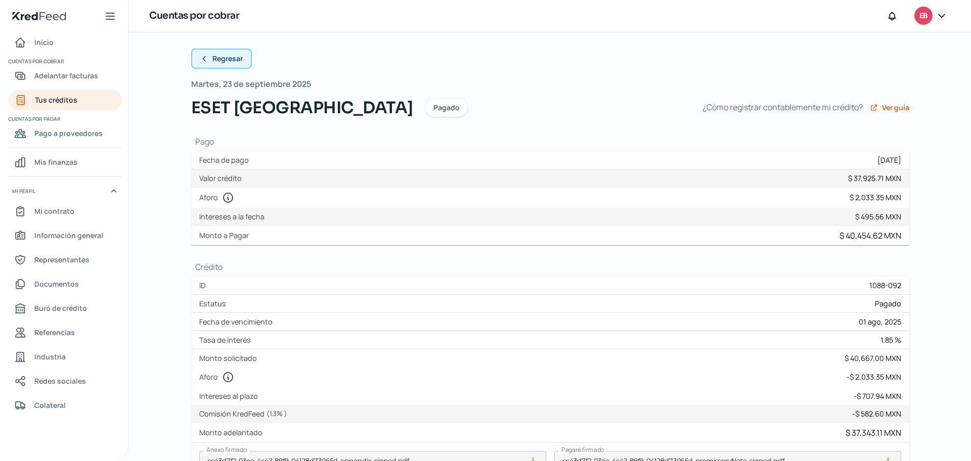
click at [202, 61] on icon at bounding box center [204, 59] width 8 height 8
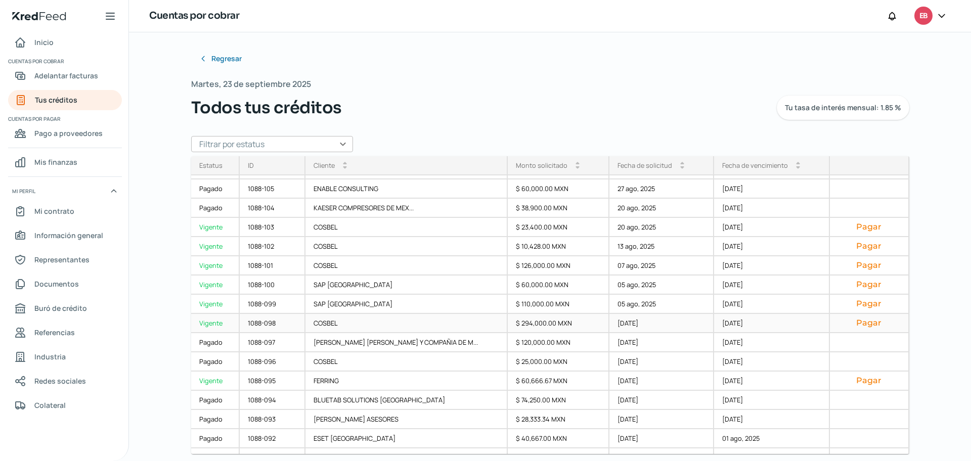
scroll to position [190, 0]
click at [282, 416] on div "1088-093" at bounding box center [273, 418] width 66 height 19
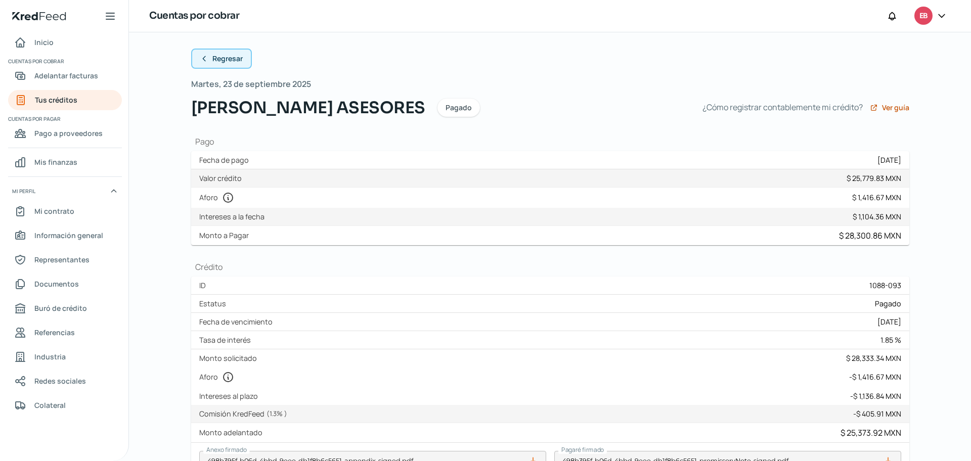
click at [201, 53] on button "Regresar" at bounding box center [221, 59] width 61 height 20
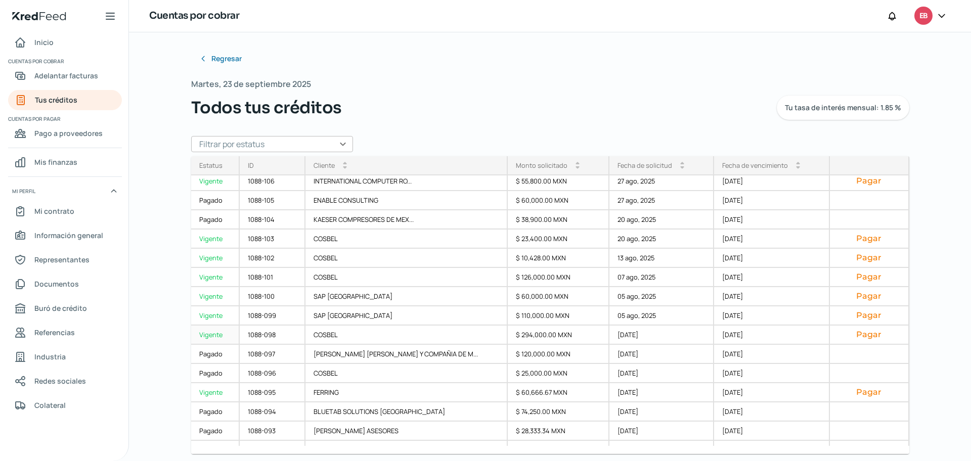
scroll to position [202, 0]
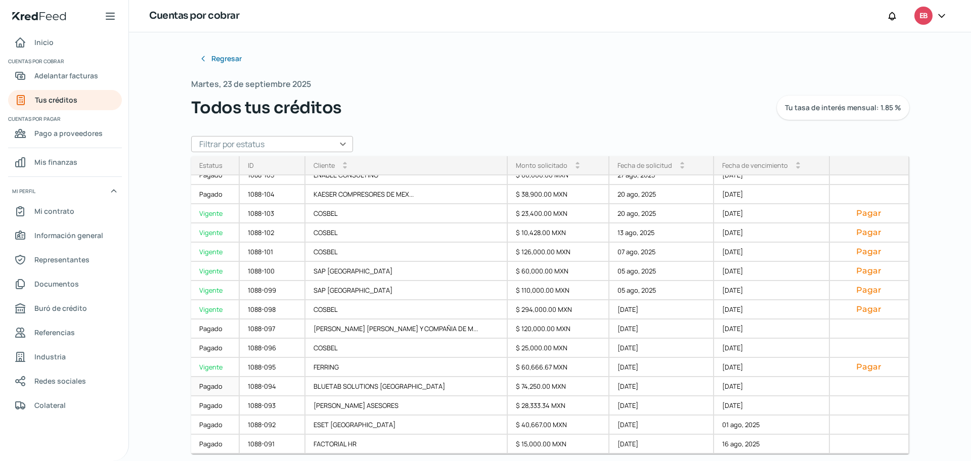
click at [297, 382] on div "1088-094" at bounding box center [273, 386] width 66 height 19
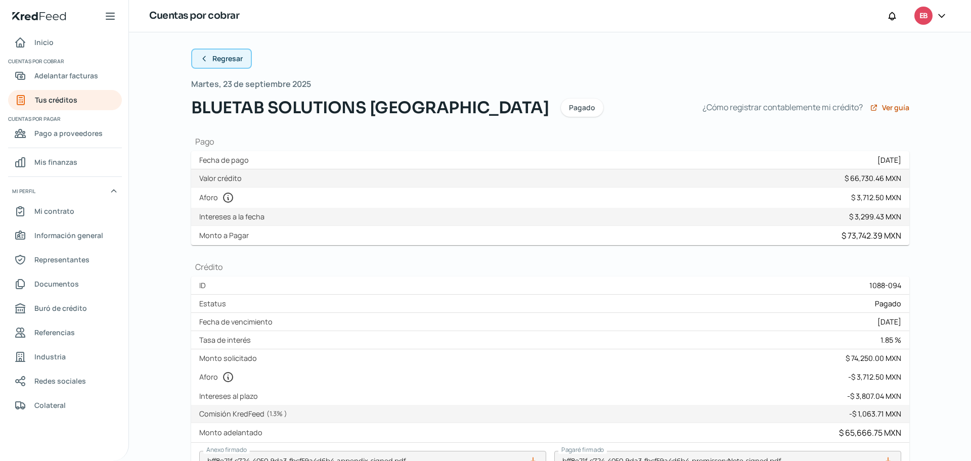
click at [204, 59] on icon at bounding box center [204, 59] width 8 height 8
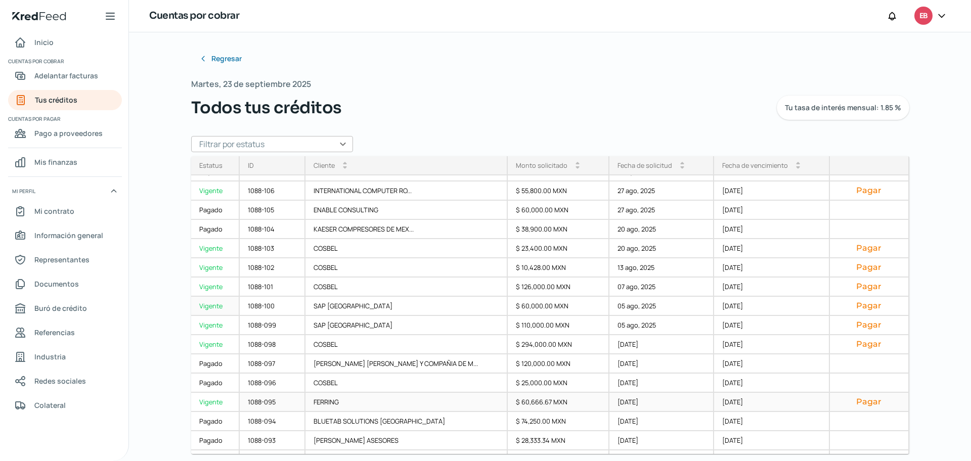
scroll to position [190, 0]
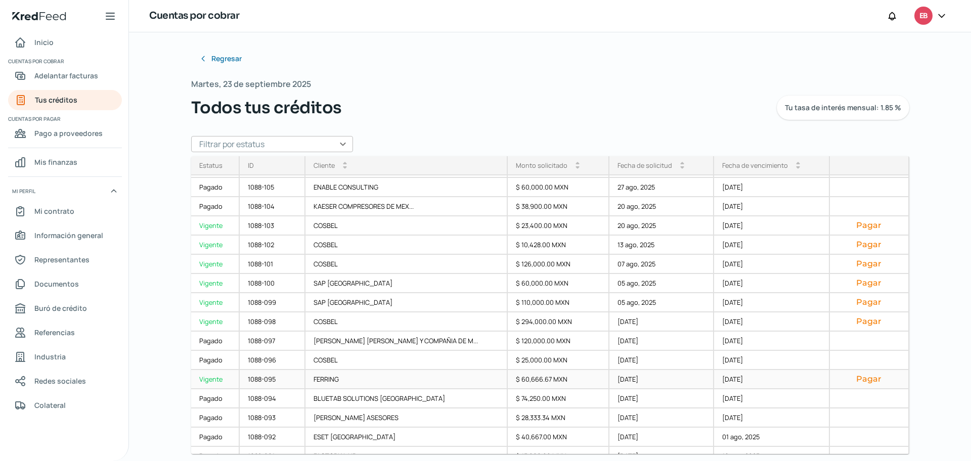
click at [294, 373] on div "1088-095" at bounding box center [273, 379] width 66 height 19
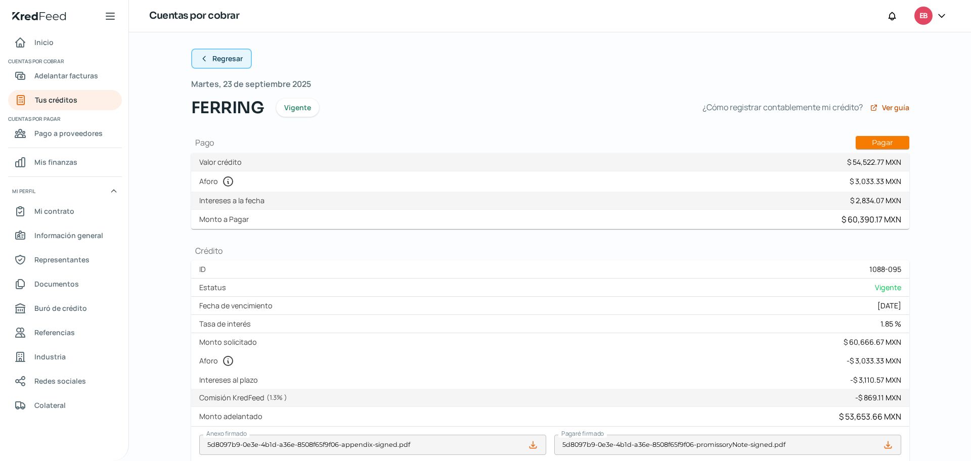
click at [200, 60] on icon at bounding box center [204, 59] width 8 height 8
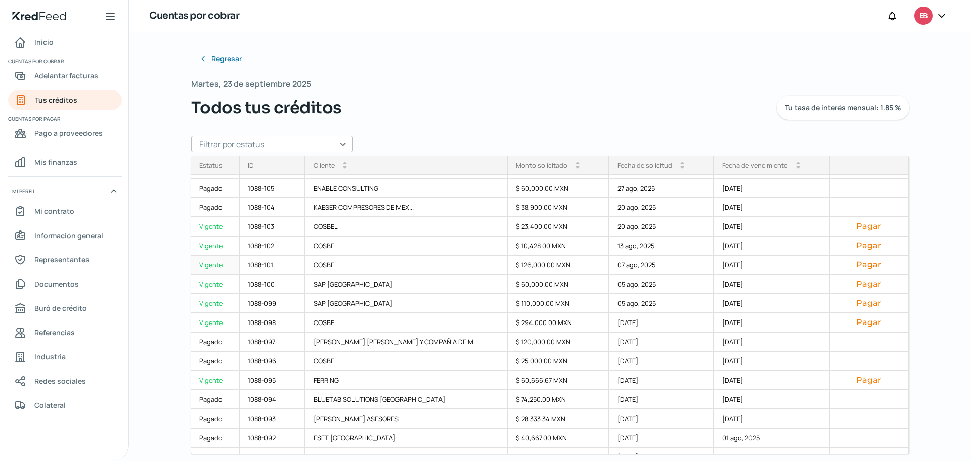
scroll to position [190, 0]
click at [306, 361] on div "1088-096" at bounding box center [273, 360] width 66 height 19
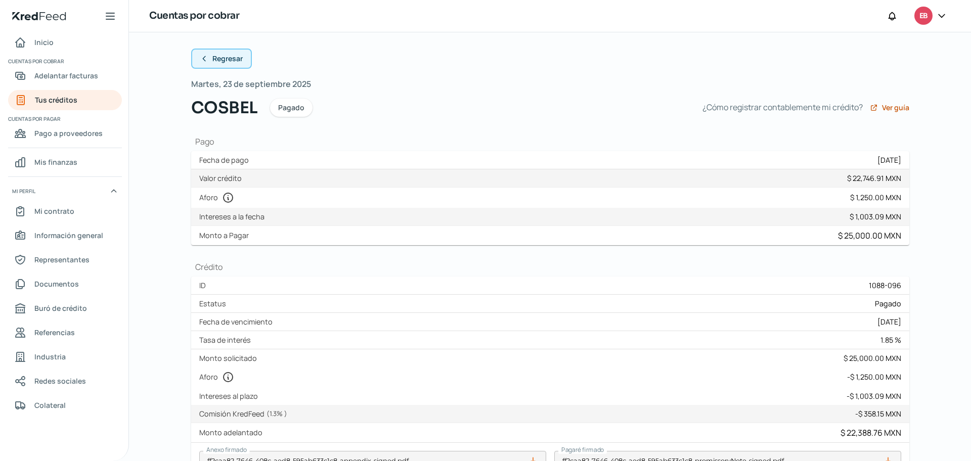
click at [202, 62] on icon at bounding box center [204, 59] width 8 height 8
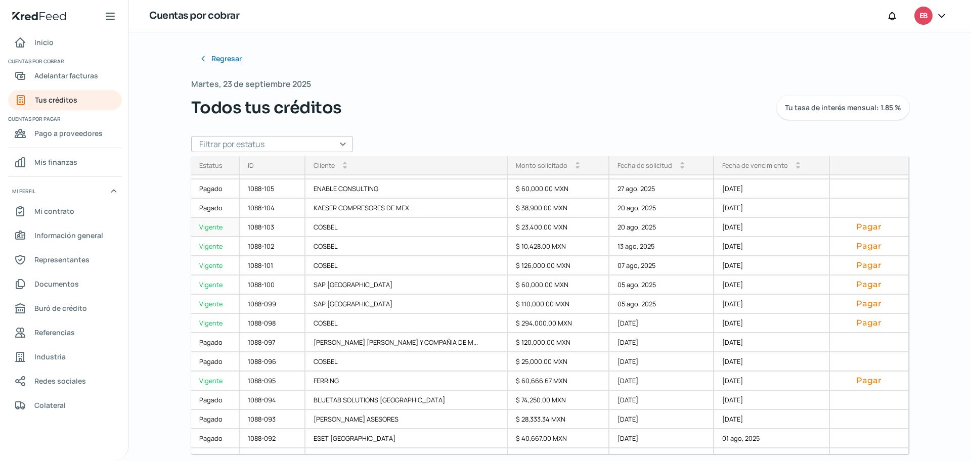
scroll to position [190, 0]
click at [284, 321] on div "1088-098" at bounding box center [273, 322] width 66 height 19
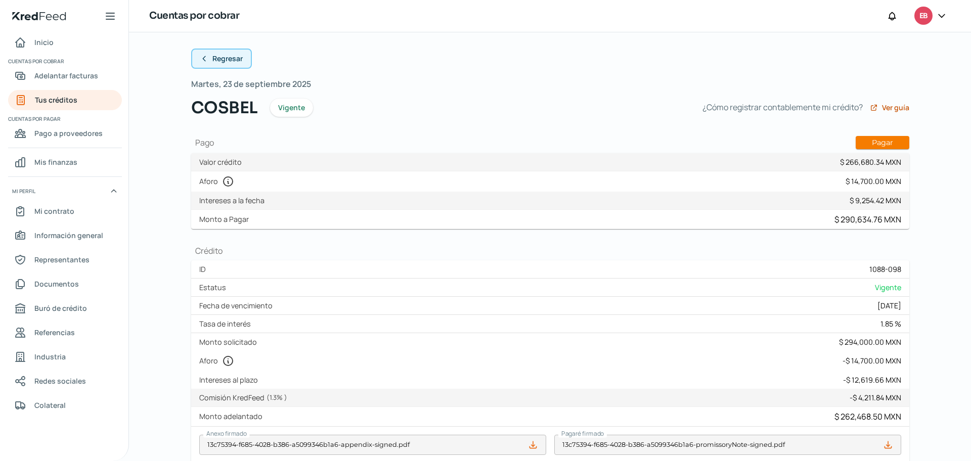
click at [203, 58] on icon at bounding box center [204, 59] width 8 height 8
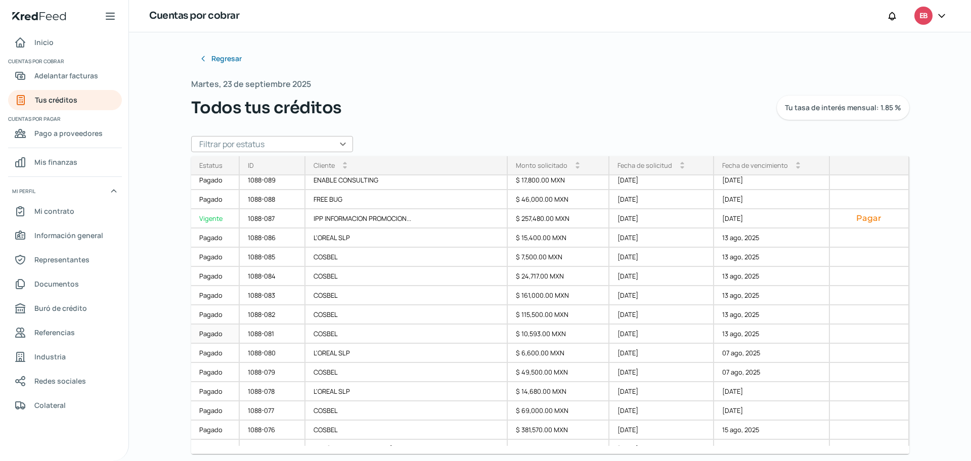
scroll to position [506, 0]
click at [288, 331] on div "1088-081" at bounding box center [273, 332] width 66 height 19
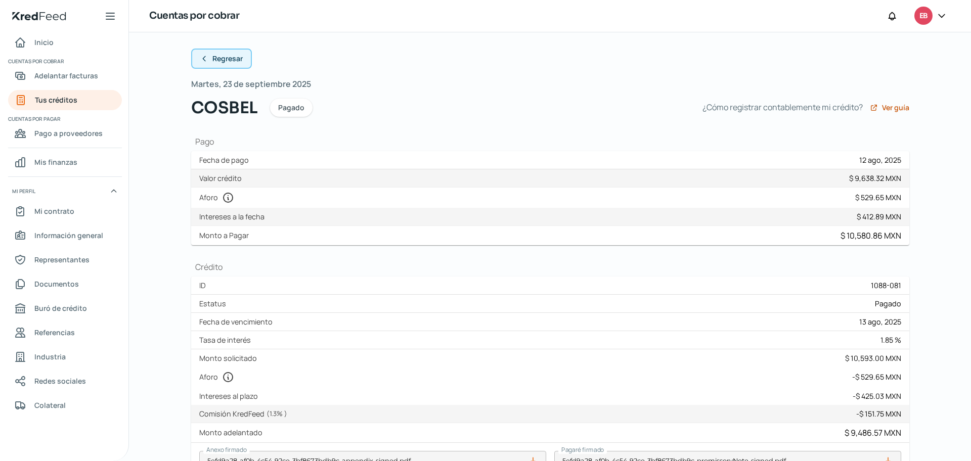
click at [213, 56] on span "Regresar" at bounding box center [227, 58] width 30 height 7
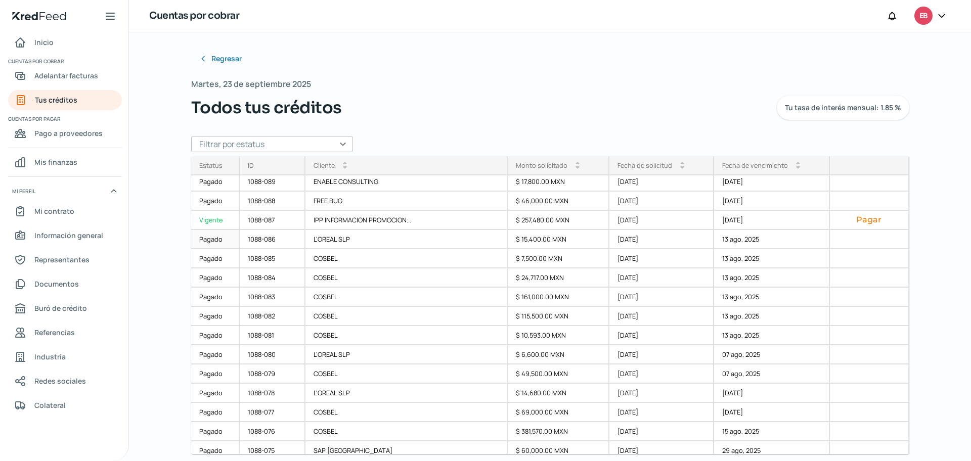
scroll to position [506, 0]
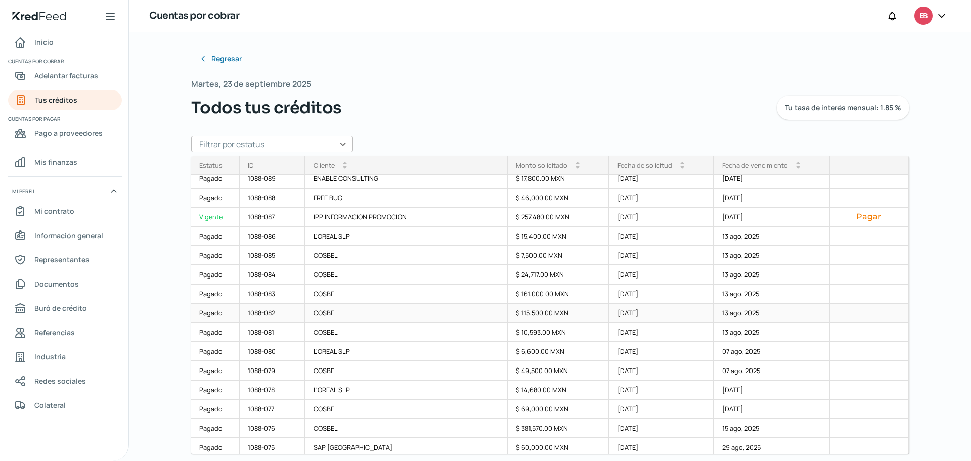
click at [286, 313] on div "1088-082" at bounding box center [273, 313] width 66 height 19
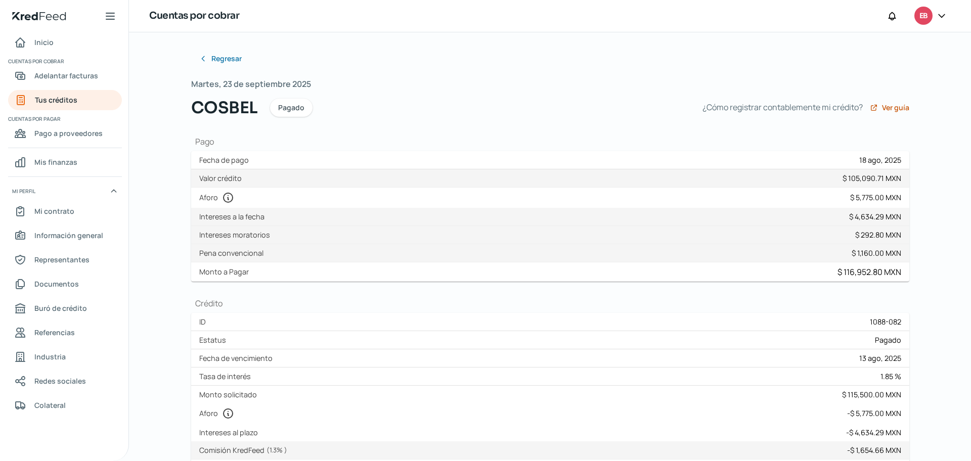
drag, startPoint x: 848, startPoint y: 198, endPoint x: 903, endPoint y: 198, distance: 55.1
click at [903, 198] on div "Aforo $ 5,775.00 MXN" at bounding box center [550, 198] width 718 height 20
click at [203, 61] on icon at bounding box center [204, 59] width 8 height 8
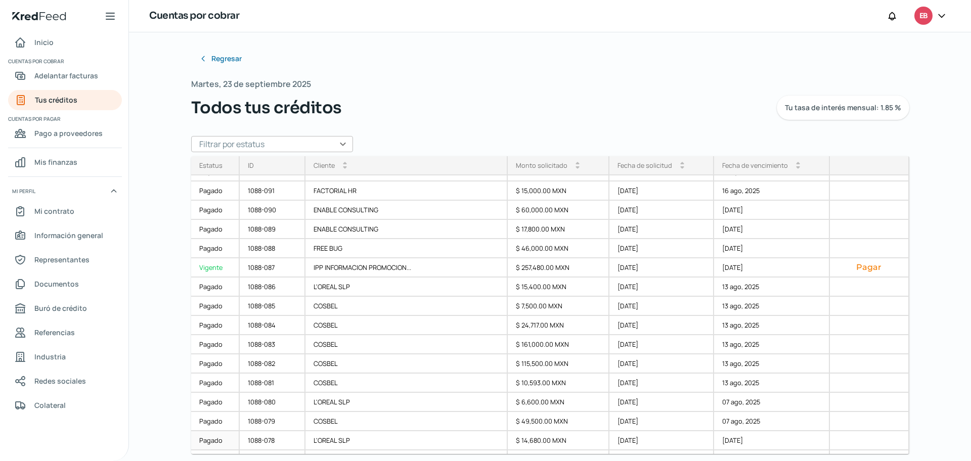
scroll to position [455, 0]
click at [296, 343] on div "1088-083" at bounding box center [273, 345] width 66 height 19
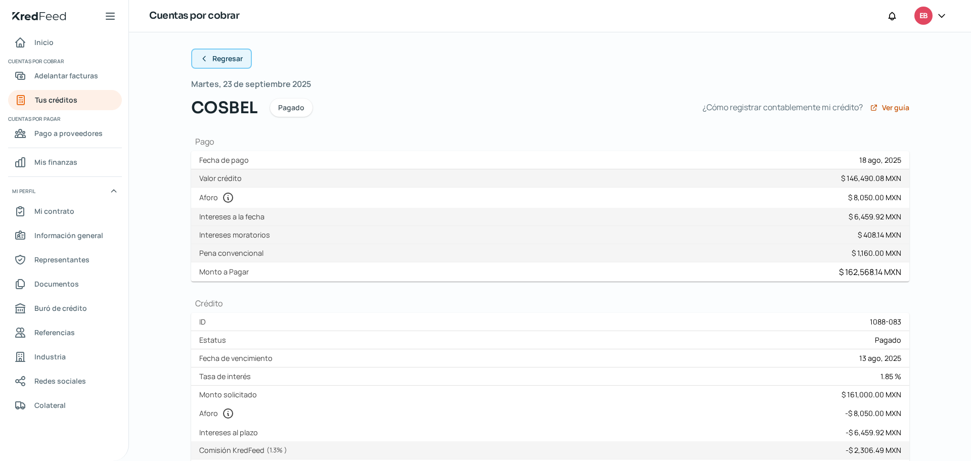
click at [200, 55] on icon at bounding box center [204, 59] width 8 height 8
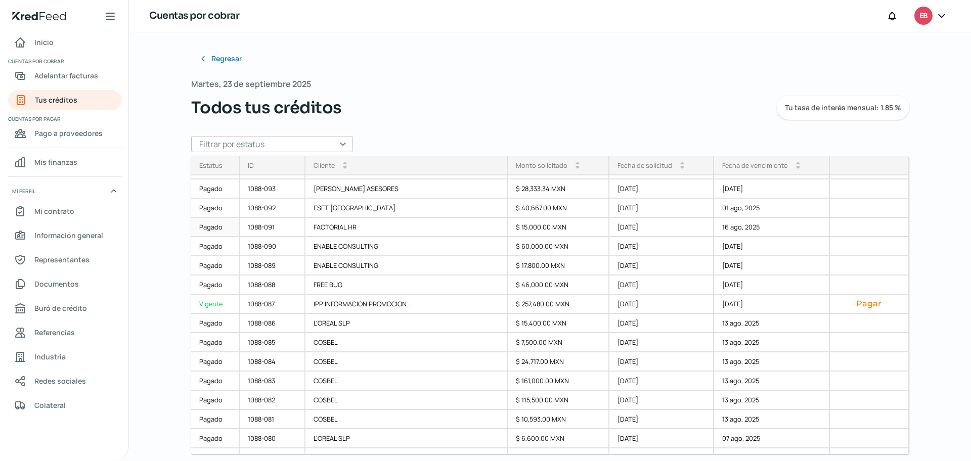
scroll to position [443, 0]
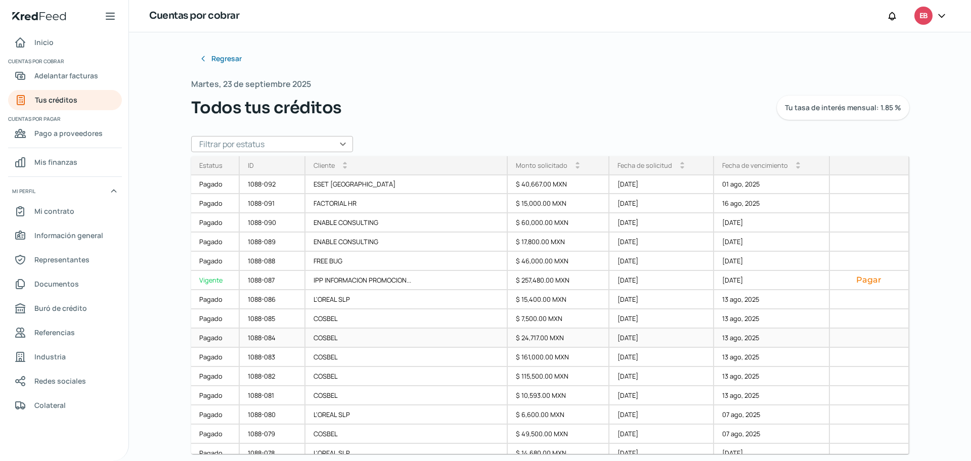
click at [287, 338] on div "1088-084" at bounding box center [273, 338] width 66 height 19
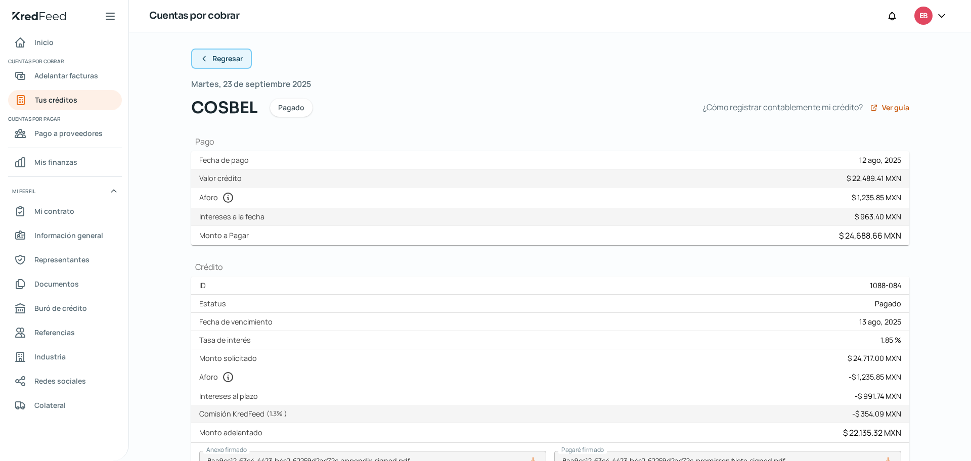
click at [204, 59] on icon at bounding box center [204, 59] width 8 height 8
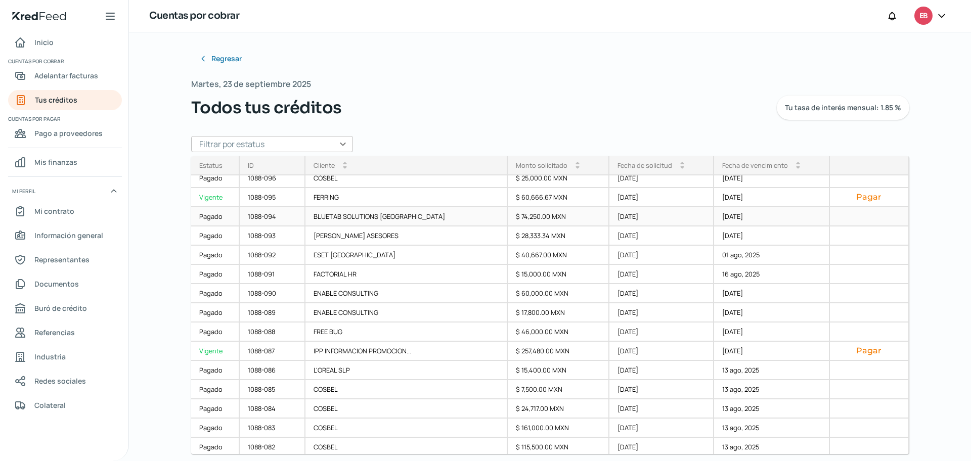
scroll to position [379, 0]
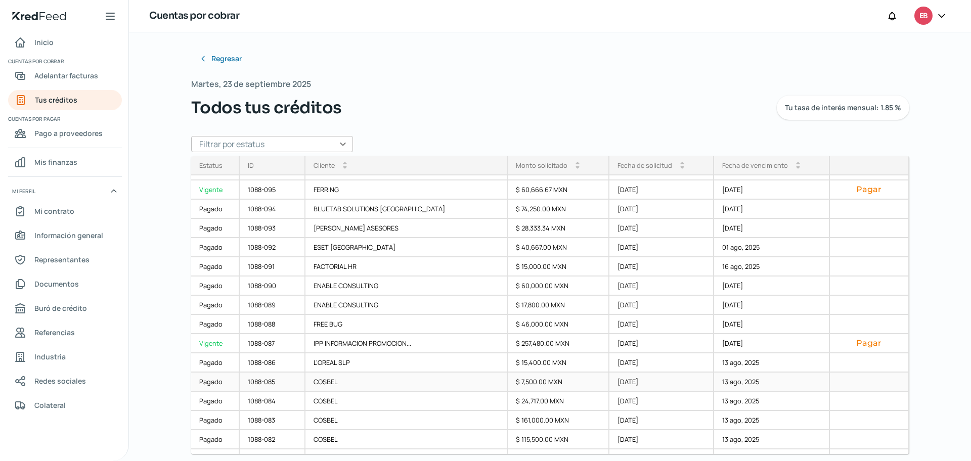
click at [298, 383] on div "1088-085" at bounding box center [273, 382] width 66 height 19
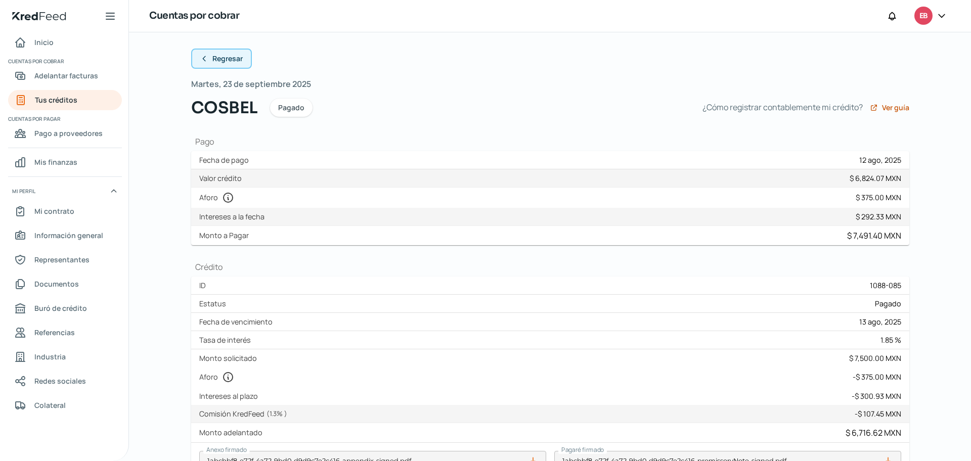
click at [207, 59] on button "Regresar" at bounding box center [221, 59] width 61 height 20
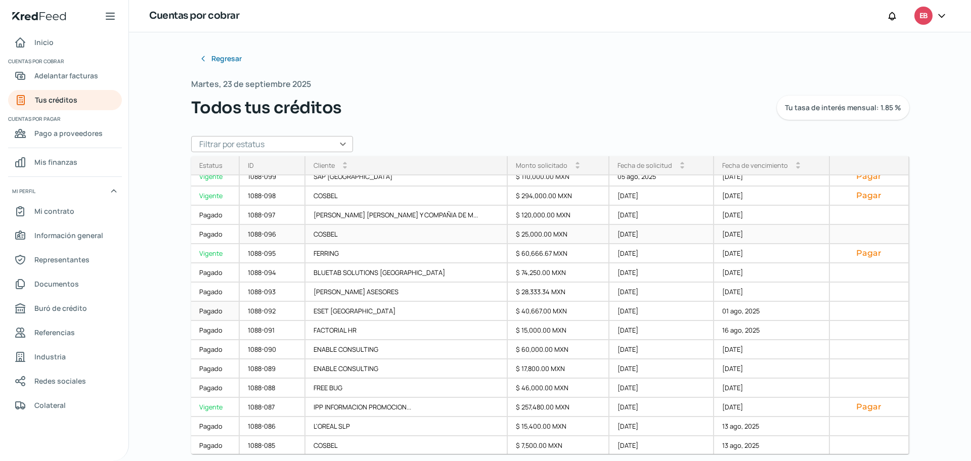
scroll to position [316, 0]
click at [292, 422] on div "1088-086" at bounding box center [273, 426] width 66 height 19
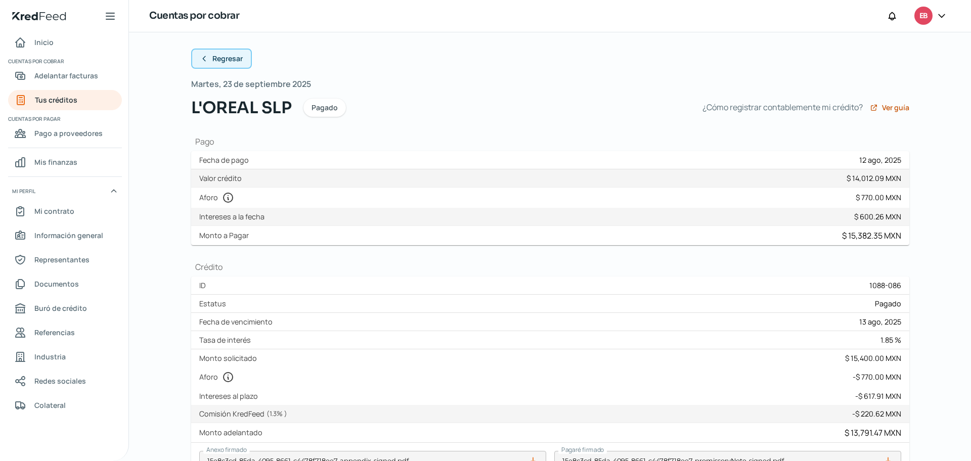
click at [203, 55] on icon at bounding box center [204, 59] width 8 height 8
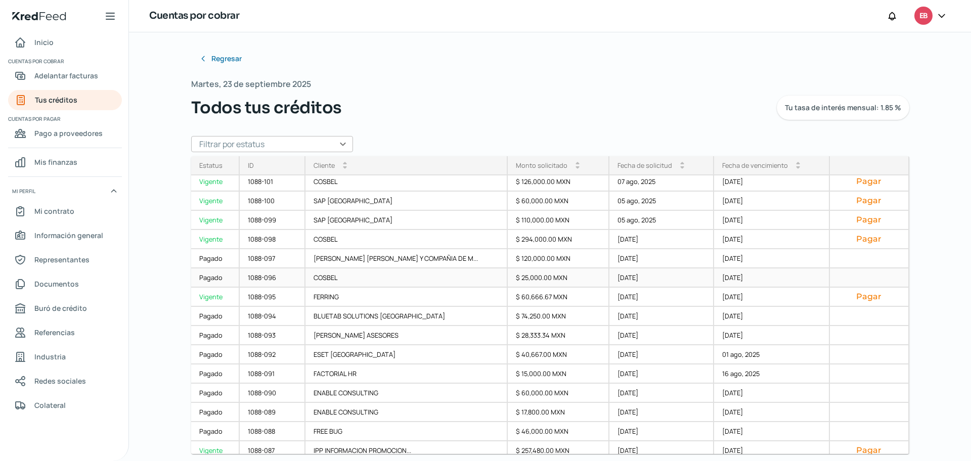
scroll to position [391, 0]
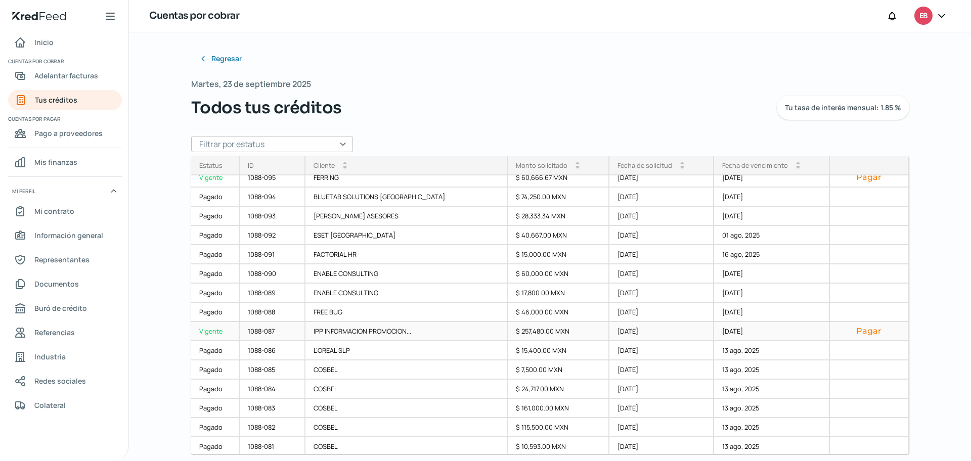
click at [284, 329] on div "1088-087" at bounding box center [273, 331] width 66 height 19
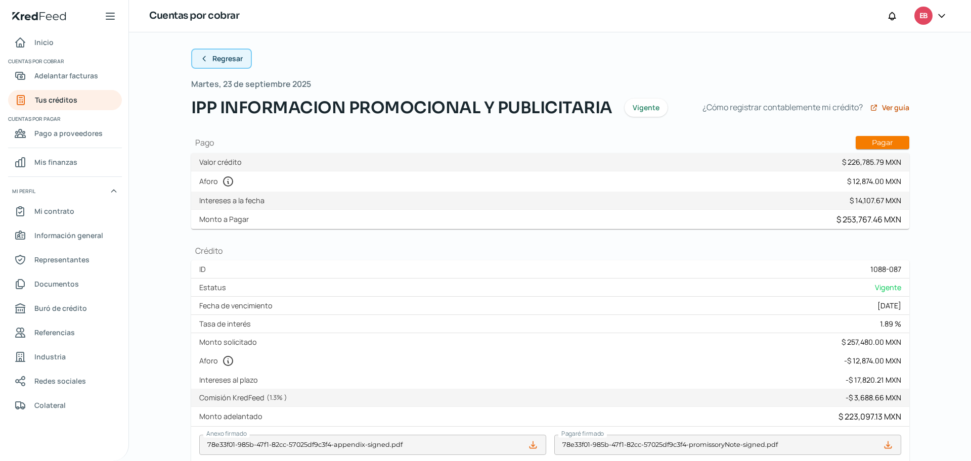
click at [204, 61] on icon at bounding box center [204, 59] width 8 height 8
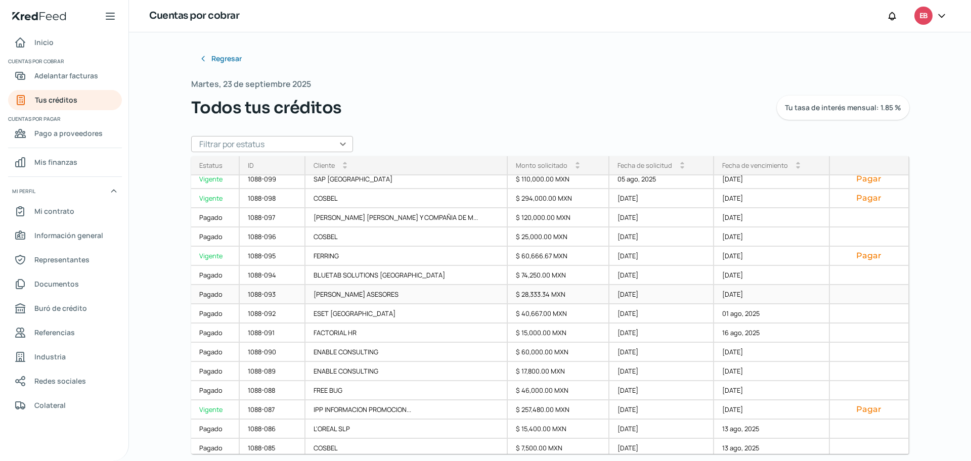
scroll to position [316, 0]
click at [274, 387] on div "1088-088" at bounding box center [273, 387] width 66 height 19
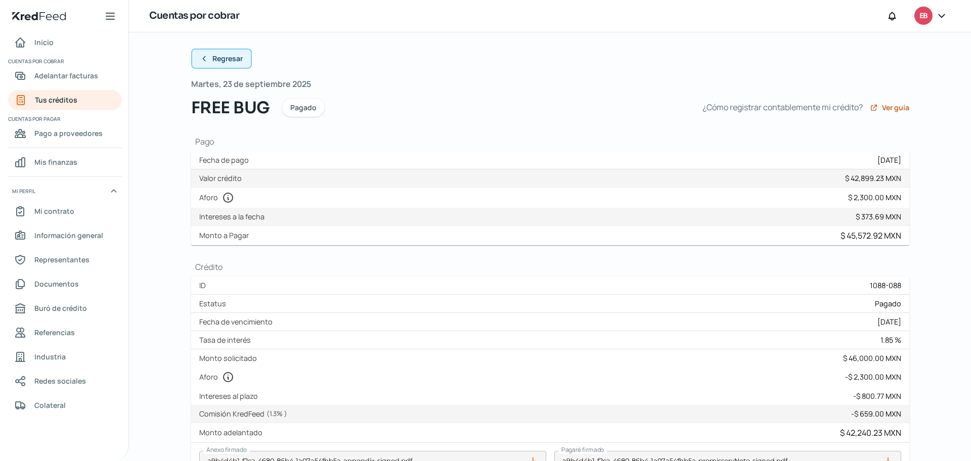
click at [200, 60] on icon at bounding box center [204, 59] width 8 height 8
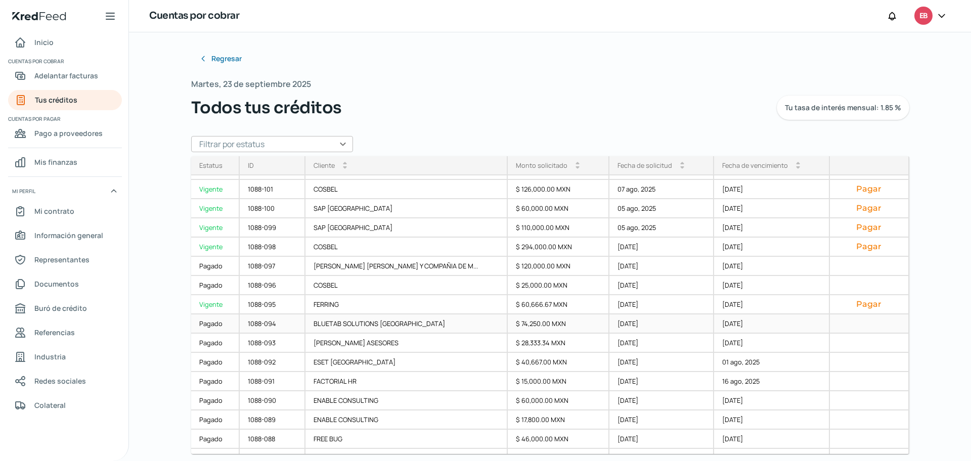
scroll to position [328, 0]
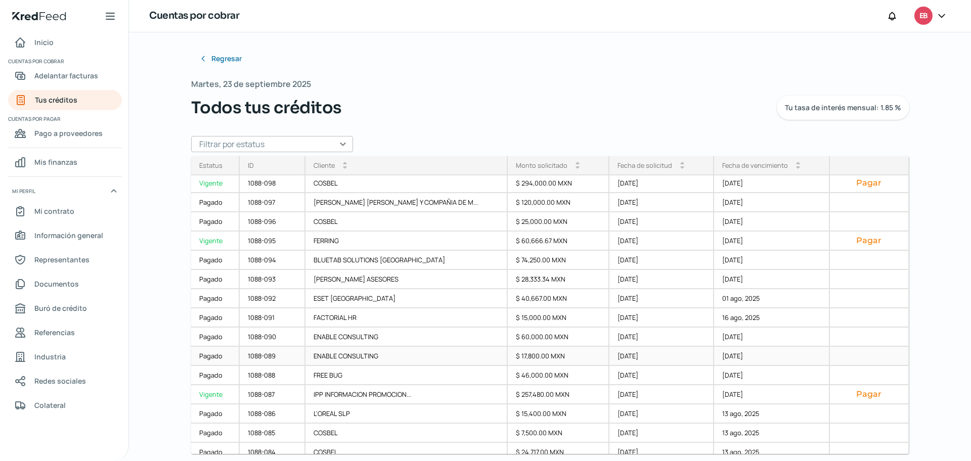
click at [299, 349] on div "1088-089" at bounding box center [273, 356] width 66 height 19
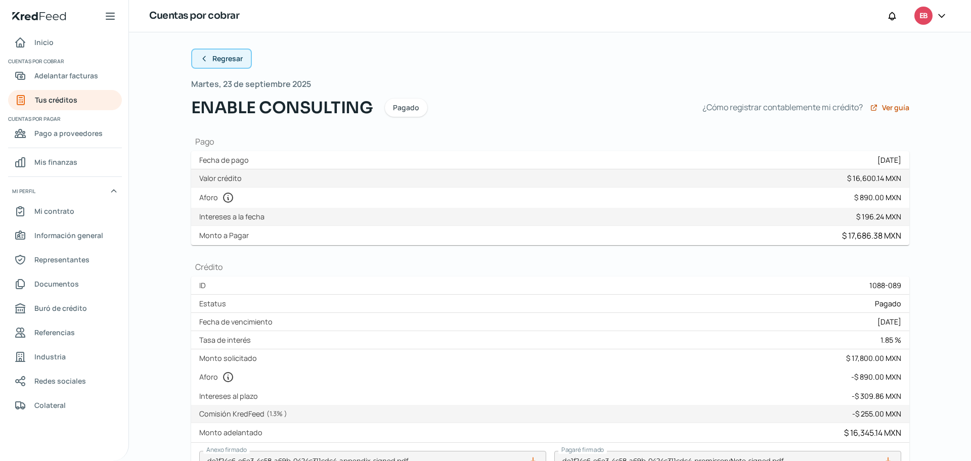
click at [203, 58] on icon at bounding box center [204, 59] width 8 height 8
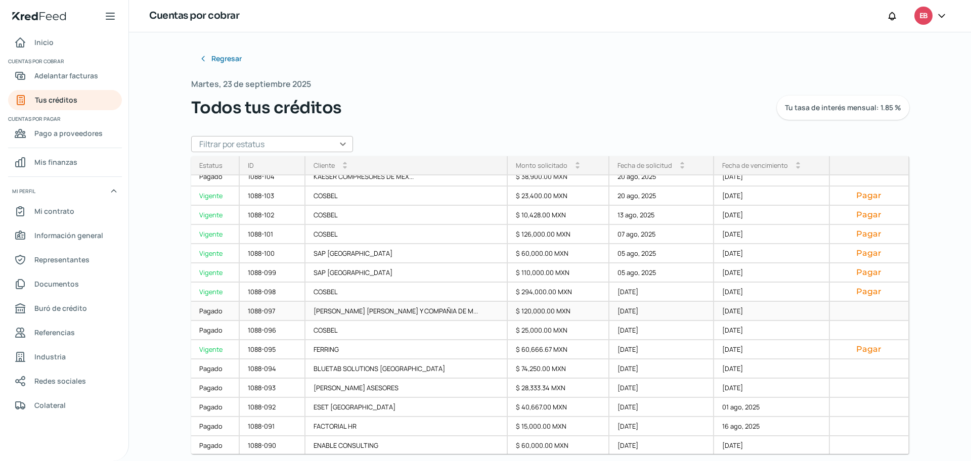
scroll to position [253, 0]
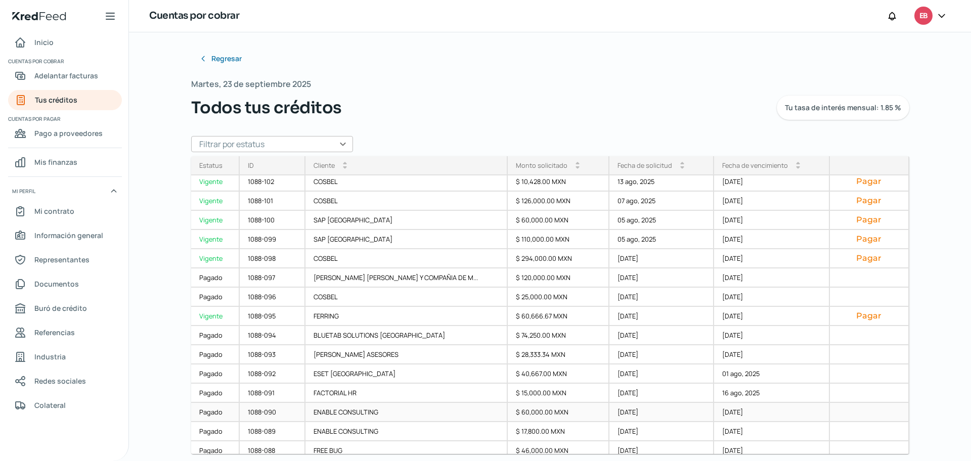
click at [289, 410] on div "1088-090" at bounding box center [273, 412] width 66 height 19
